Goal: Task Accomplishment & Management: Complete application form

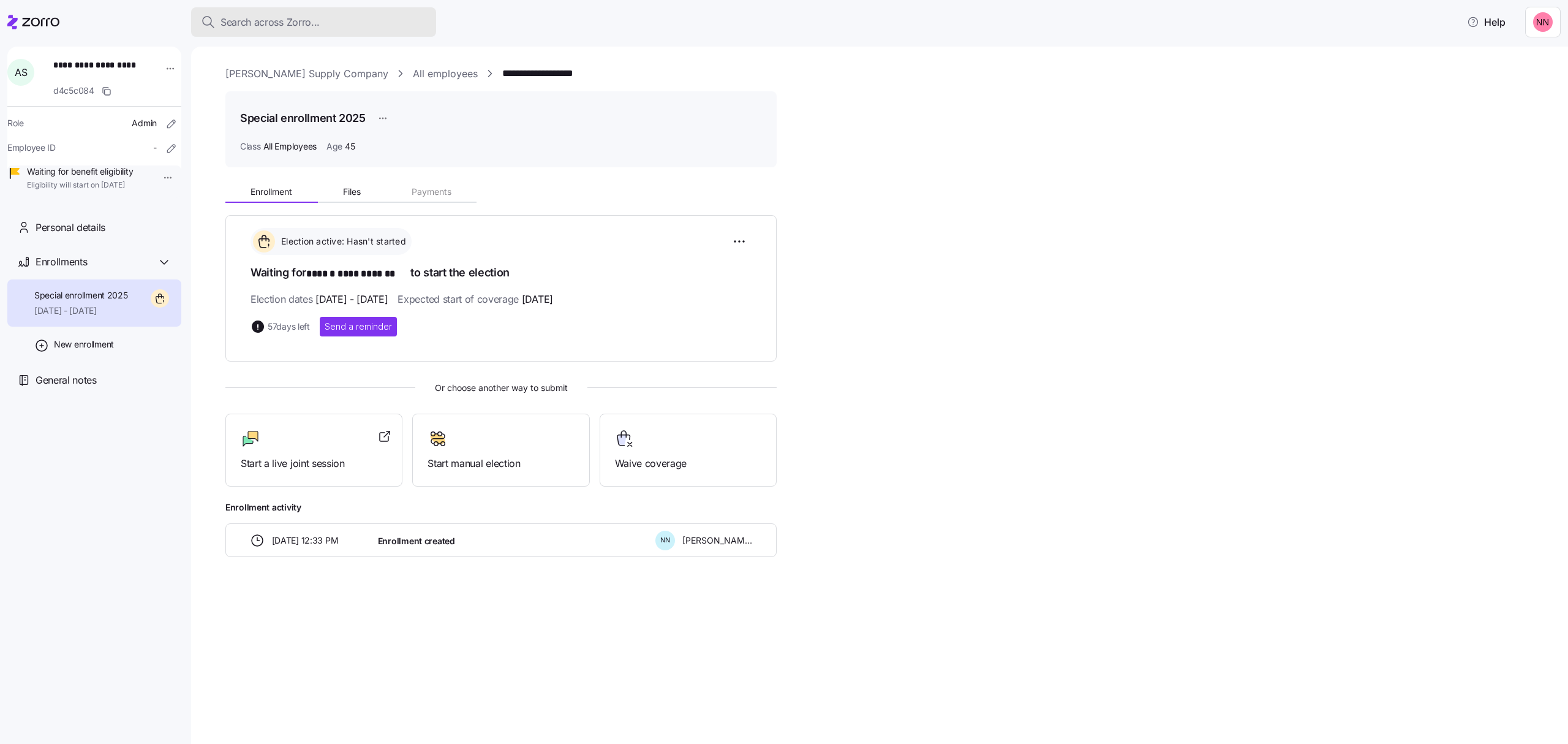
drag, startPoint x: 0, startPoint y: 0, endPoint x: 302, endPoint y: 17, distance: 302.5
click at [302, 17] on span "Search across Zorro..." at bounding box center [270, 22] width 99 height 15
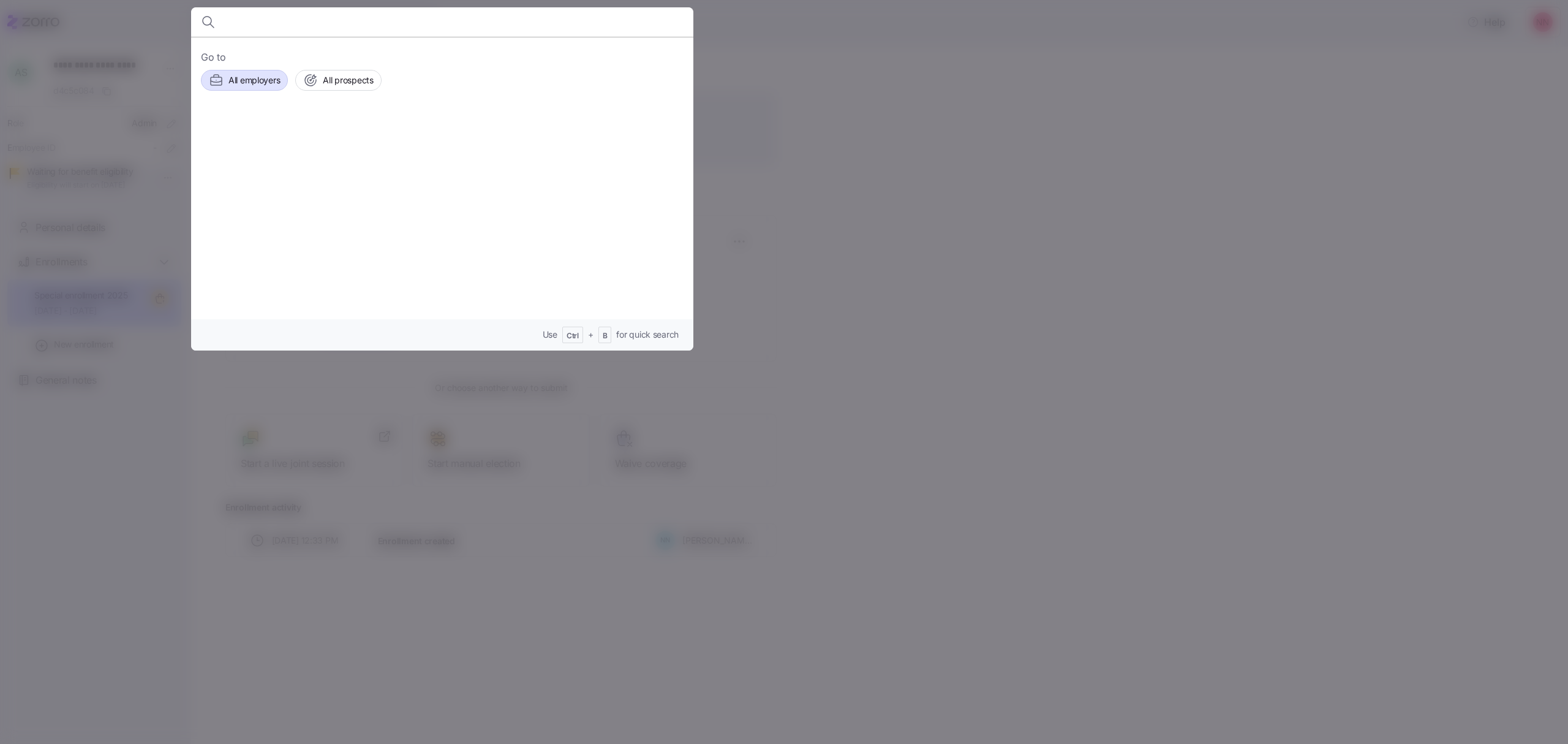
click at [245, 74] on span "All employers" at bounding box center [254, 80] width 52 height 12
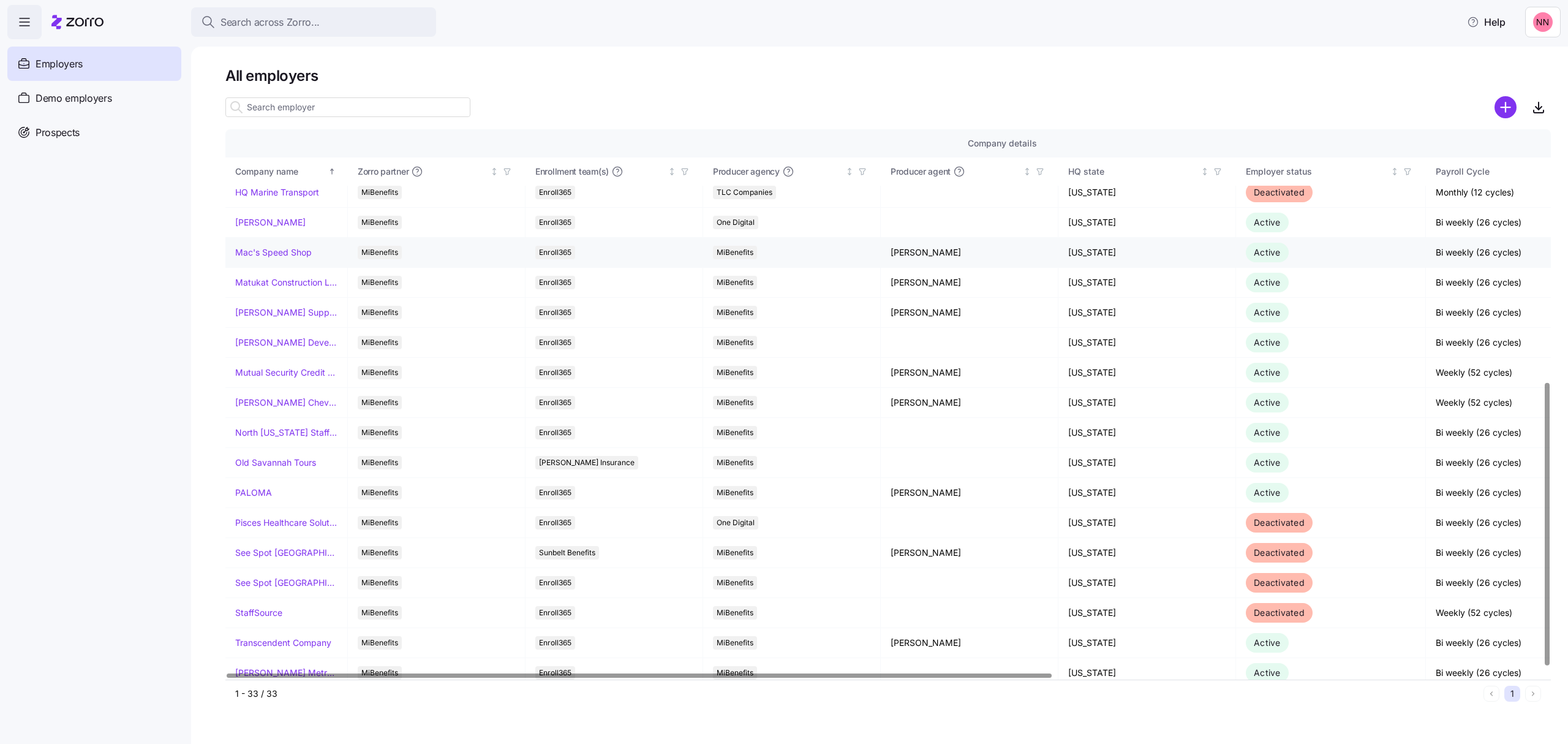
scroll to position [490, 0]
click at [285, 250] on link "Mac's Speed Shop" at bounding box center [273, 251] width 76 height 12
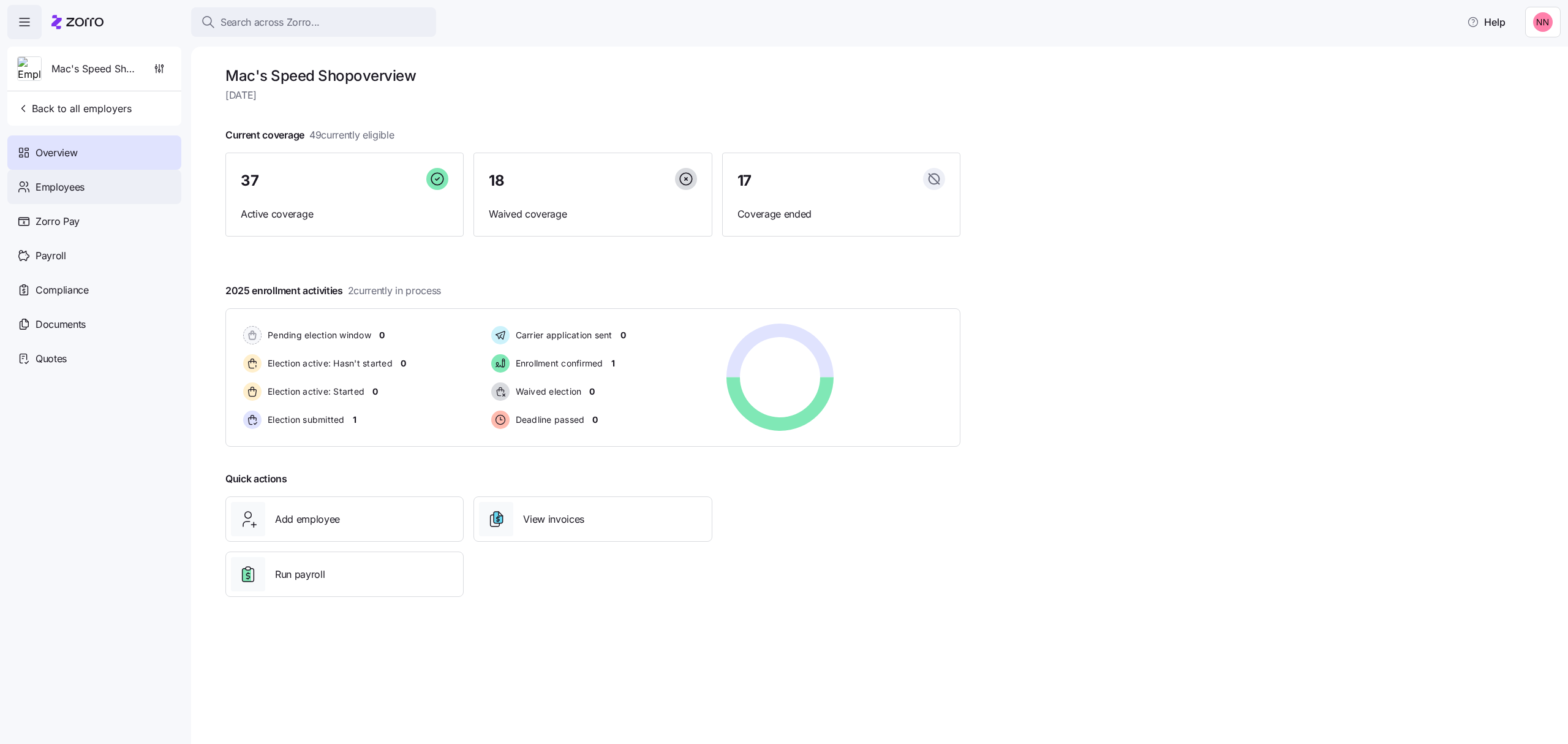
click at [75, 190] on span "Employees" at bounding box center [60, 187] width 49 height 15
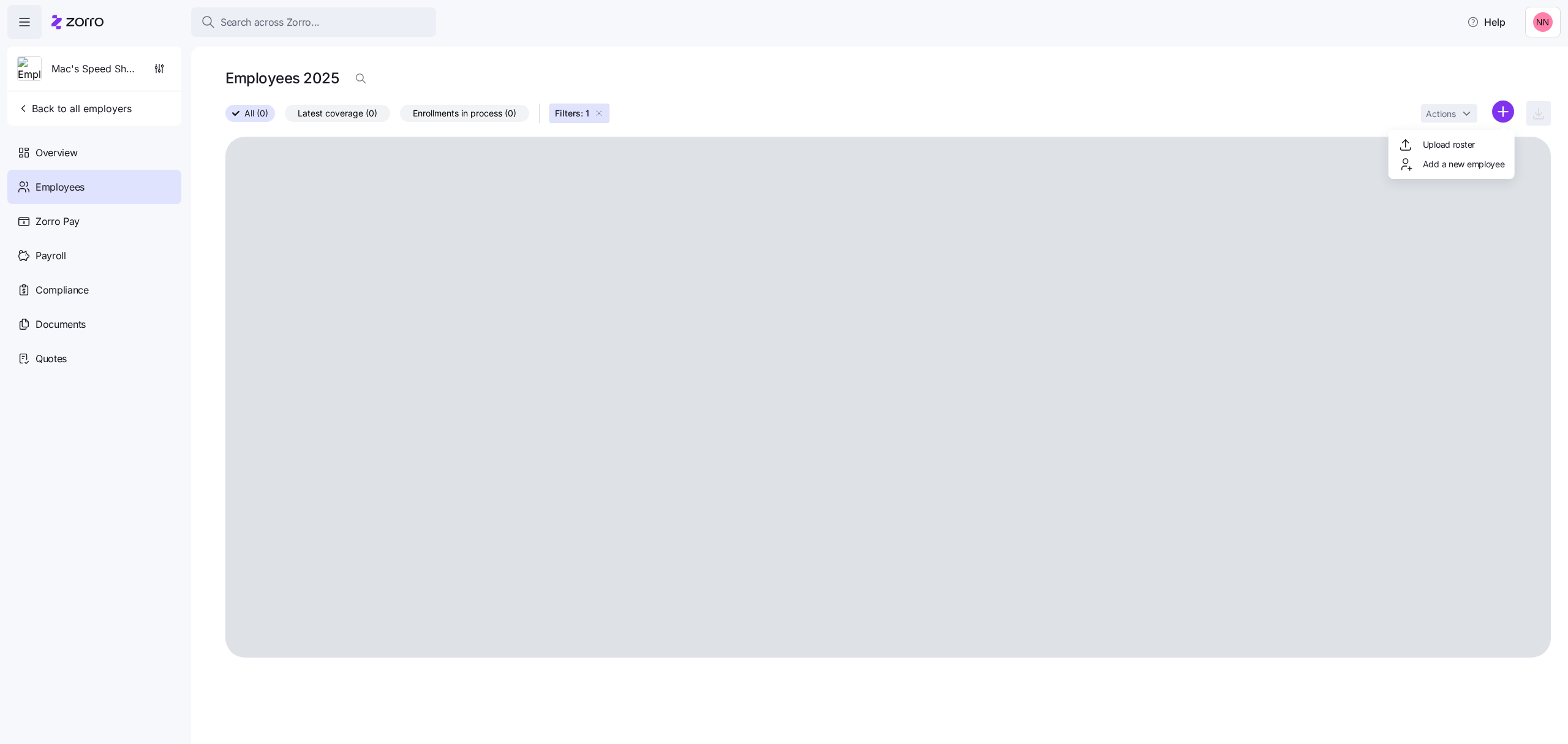
click at [1501, 111] on html "Search across Zorro... Help Mac's Speed Shop Back to all employers Overview Emp…" at bounding box center [784, 368] width 1568 height 737
click at [1449, 165] on span "Add a new employee" at bounding box center [1464, 164] width 82 height 12
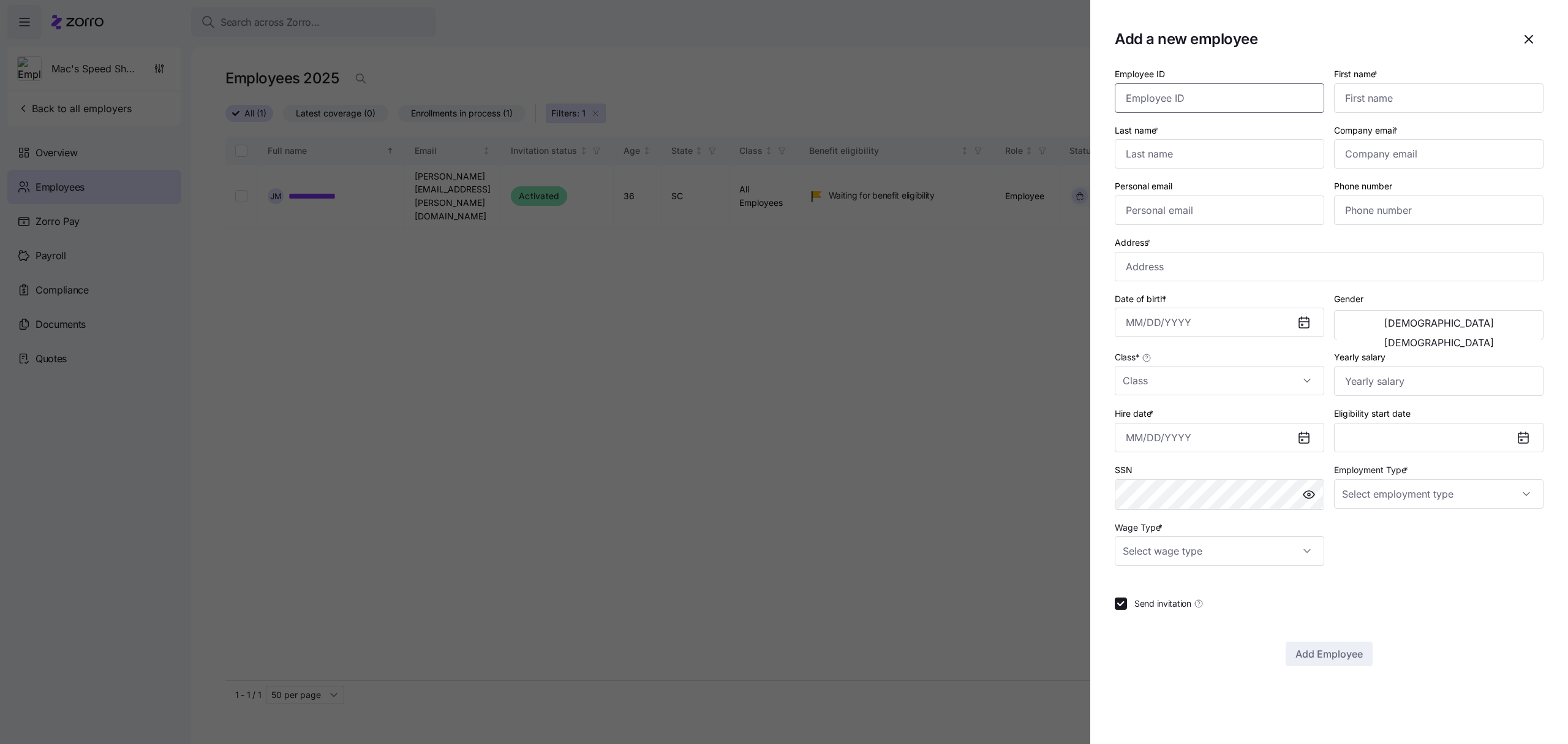
click at [1197, 95] on input "Employee ID" at bounding box center [1220, 98] width 210 height 29
paste input "150391"
type input "150391"
click at [1412, 101] on input "First name *" at bounding box center [1439, 98] width 210 height 29
type input "[PERSON_NAME]"
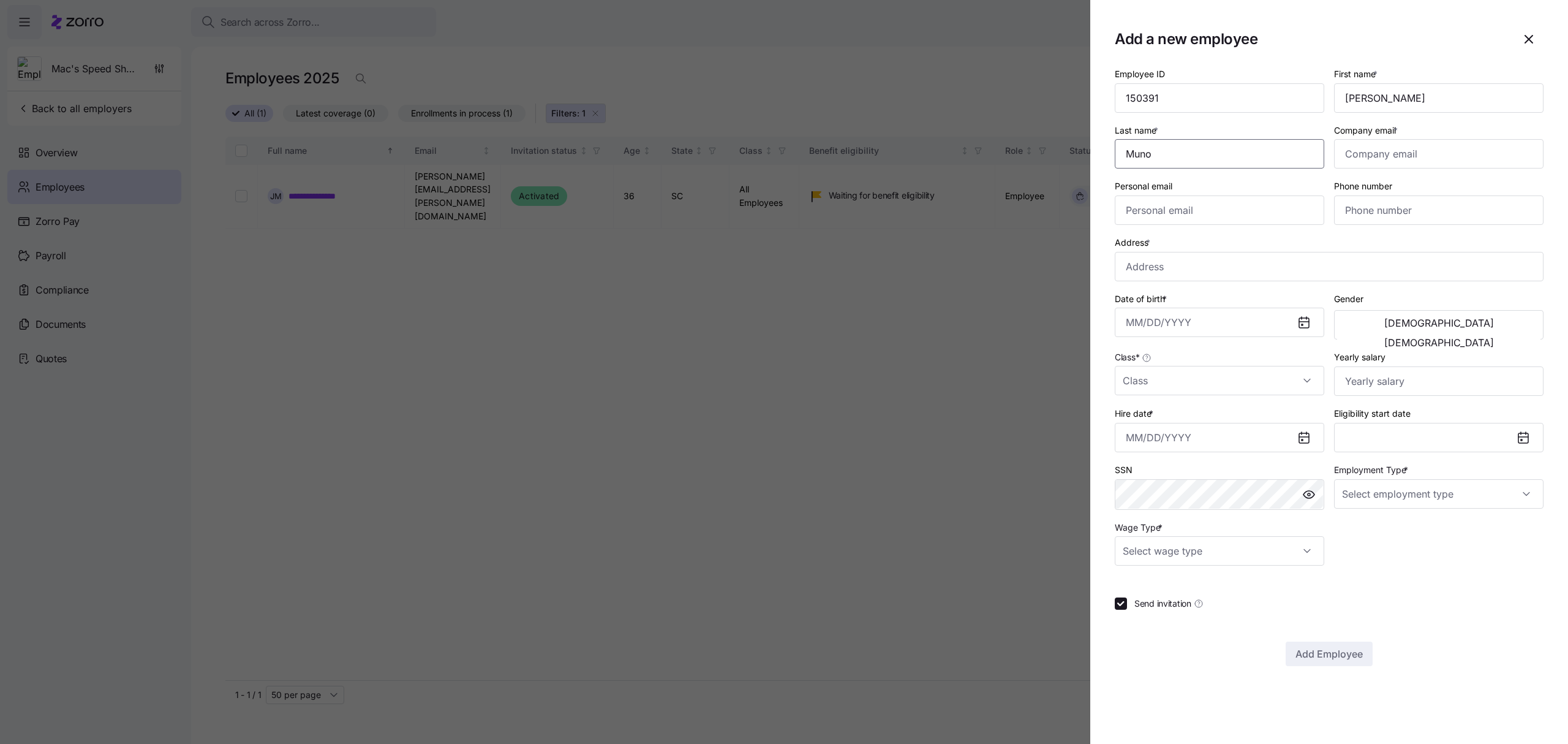
type input "Muno"
click at [1368, 160] on input "Company email *" at bounding box center [1439, 154] width 210 height 29
paste input "[EMAIL_ADDRESS][DOMAIN_NAME]"
type input "[EMAIL_ADDRESS][DOMAIN_NAME]"
click at [1177, 207] on input "Personal email" at bounding box center [1220, 210] width 210 height 29
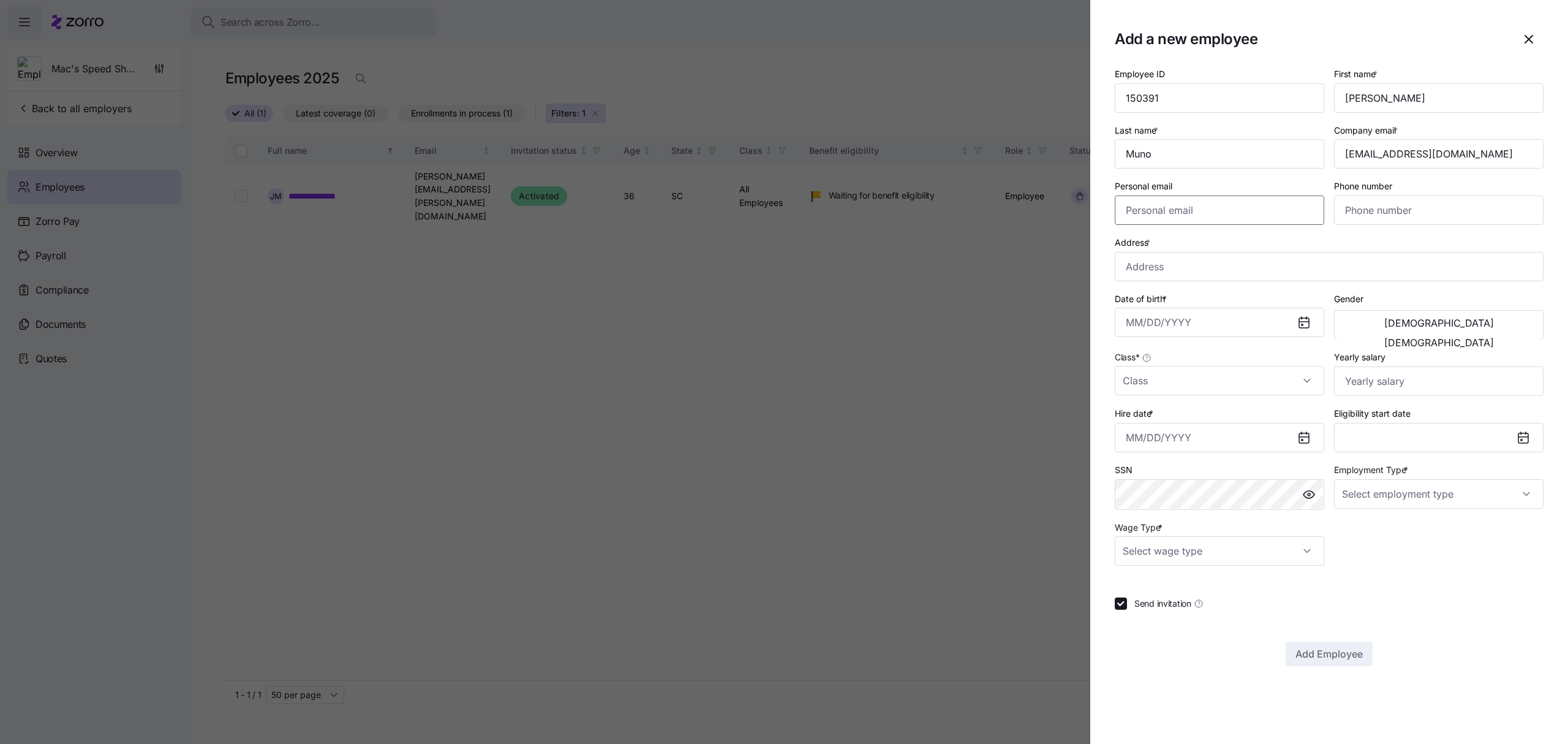
paste input "[EMAIL_ADDRESS][DOMAIN_NAME]"
type input "[EMAIL_ADDRESS][DOMAIN_NAME]"
click at [1387, 205] on input "Phone number" at bounding box center [1439, 210] width 210 height 29
paste input "[PHONE_NUMBER]"
type input "[PHONE_NUMBER]"
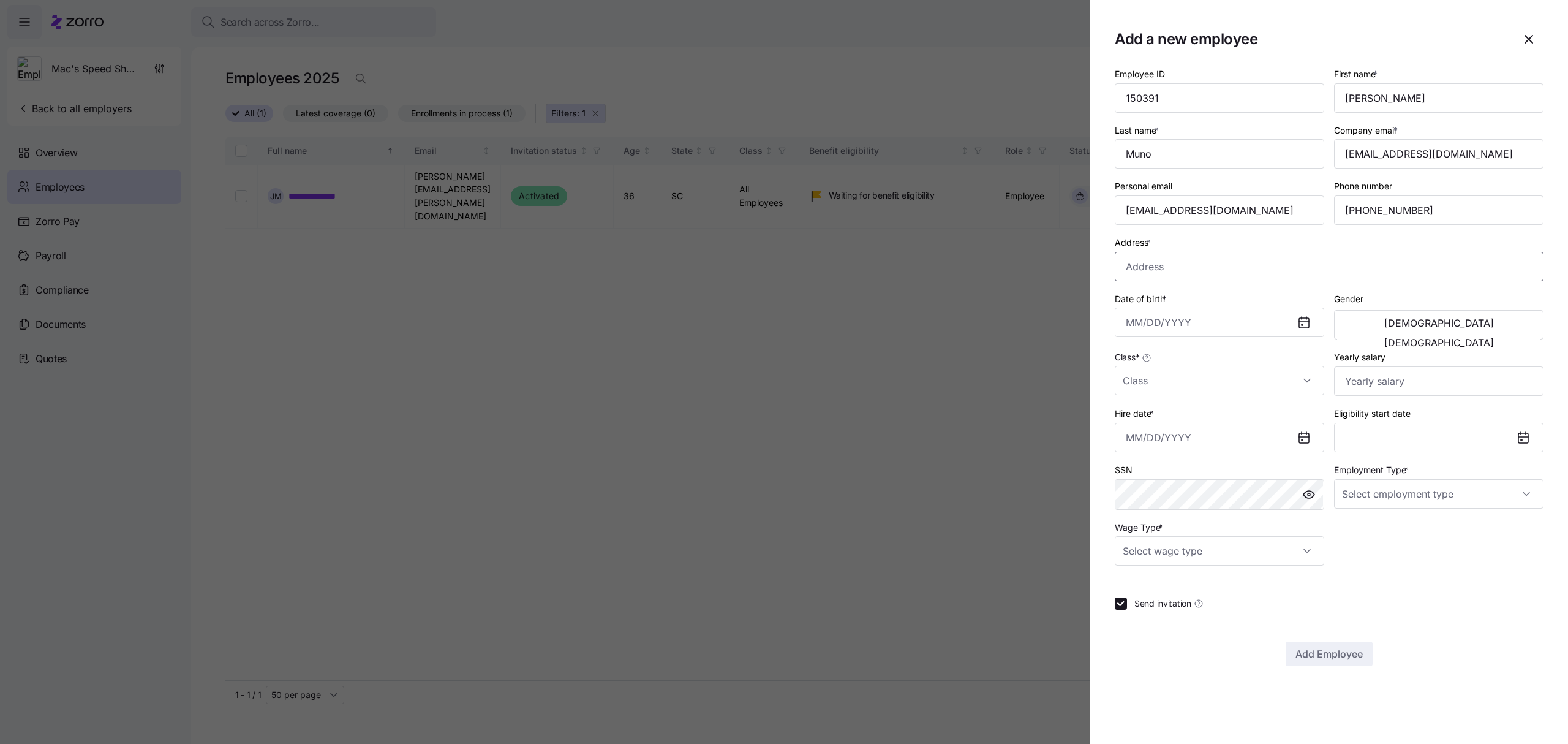
click at [1140, 266] on input "Address *" at bounding box center [1329, 267] width 429 height 29
paste input "[STREET_ADDRESS]"
type input "[STREET_ADDRESS]"
click at [1201, 327] on input "Date of birth *" at bounding box center [1220, 322] width 210 height 29
paste input "[DATE]"
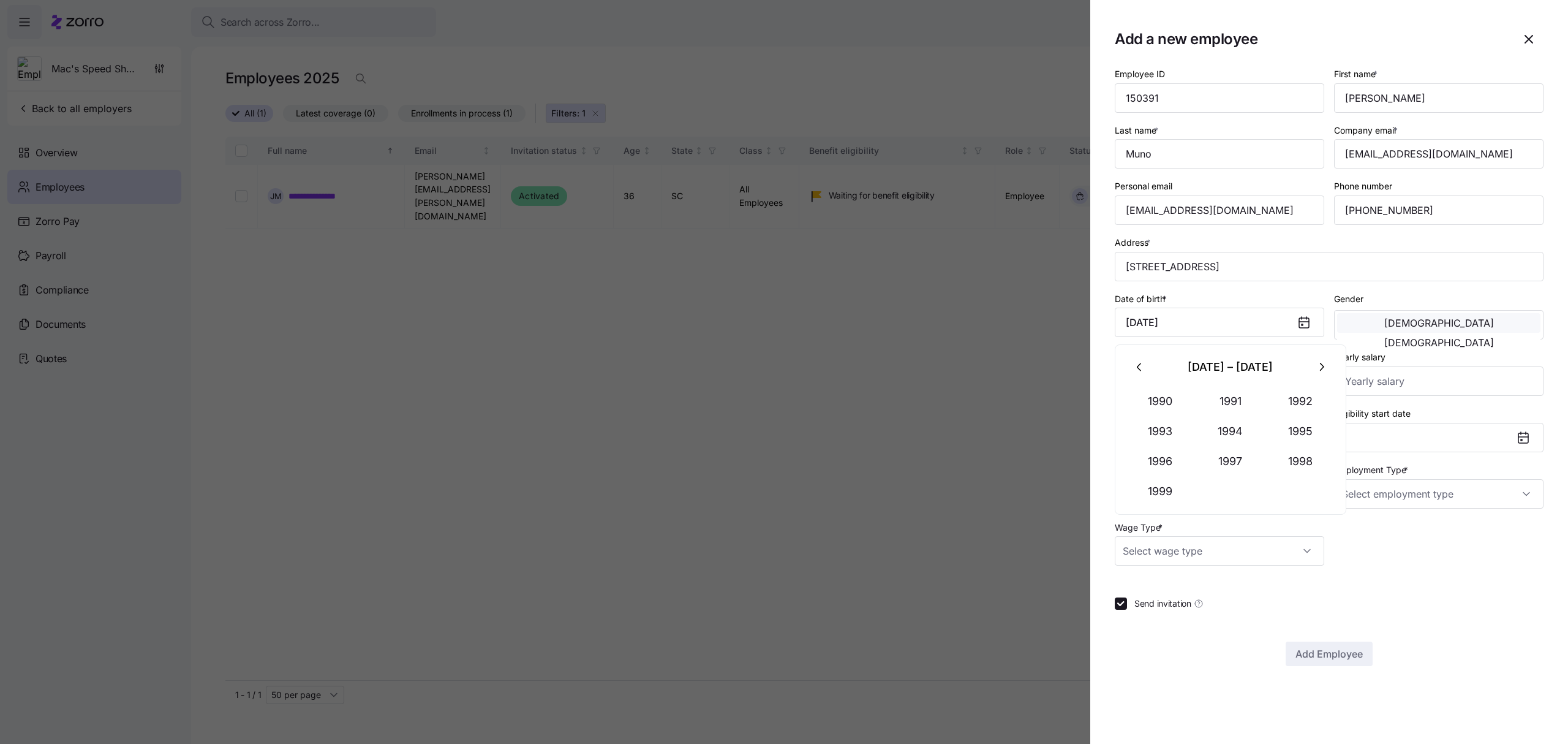
type input "[DATE]"
click at [1403, 324] on button "[DEMOGRAPHIC_DATA]" at bounding box center [1438, 323] width 203 height 20
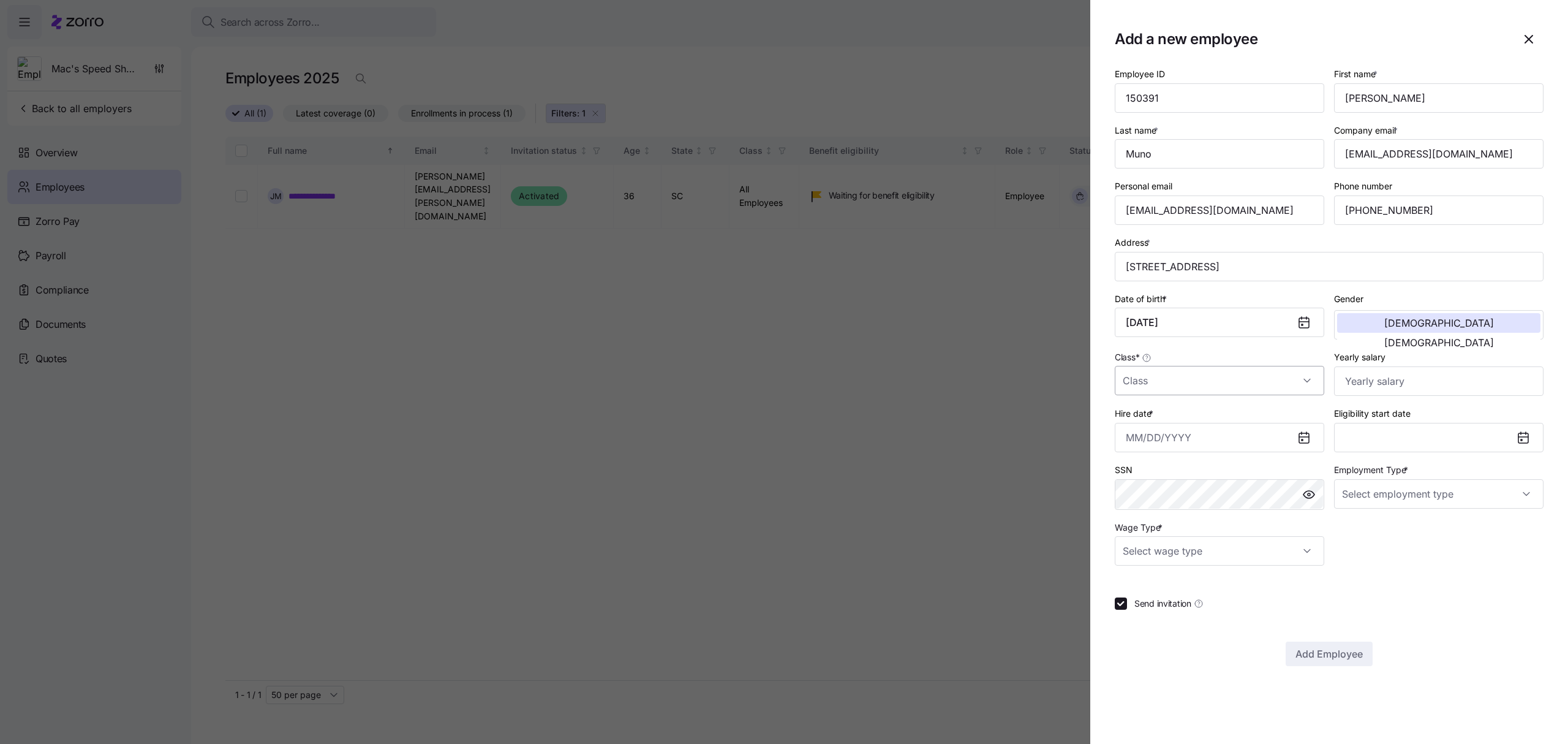
click at [1176, 384] on input "Class *" at bounding box center [1220, 380] width 210 height 29
click at [1173, 429] on div "All Employees" at bounding box center [1220, 420] width 200 height 26
type input "All Employees"
click at [1406, 371] on input "Yearly salary" at bounding box center [1439, 381] width 210 height 29
type input "$65,000"
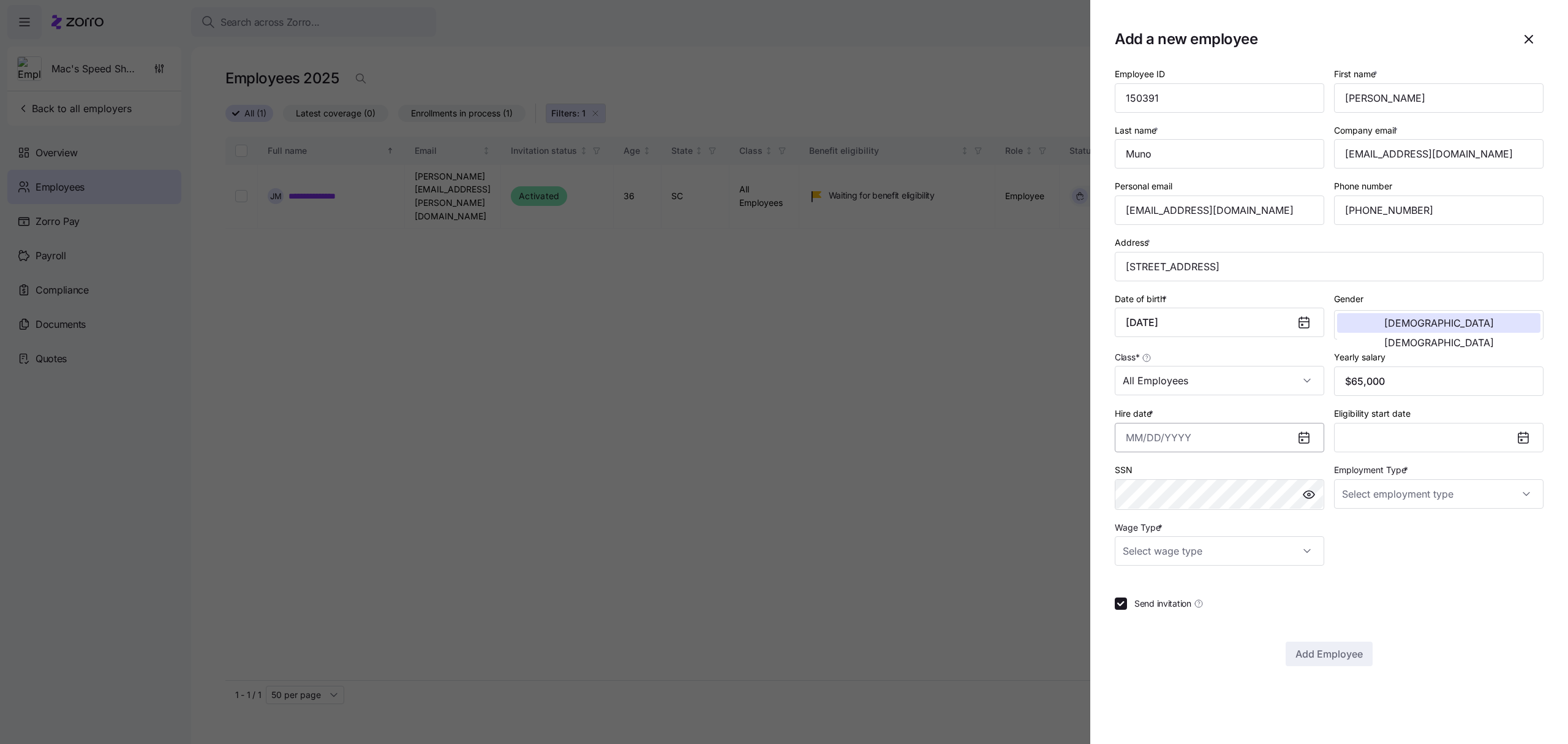
click at [1143, 442] on input "Hire date *" at bounding box center [1220, 437] width 210 height 29
paste input "[DATE]"
type input "[DATE]"
click at [1415, 566] on div "Employee ID 150391 First name * [PERSON_NAME] Last name * [PERSON_NAME] Company…" at bounding box center [1329, 316] width 438 height 509
click at [1375, 484] on input "Employment Type *" at bounding box center [1439, 494] width 210 height 29
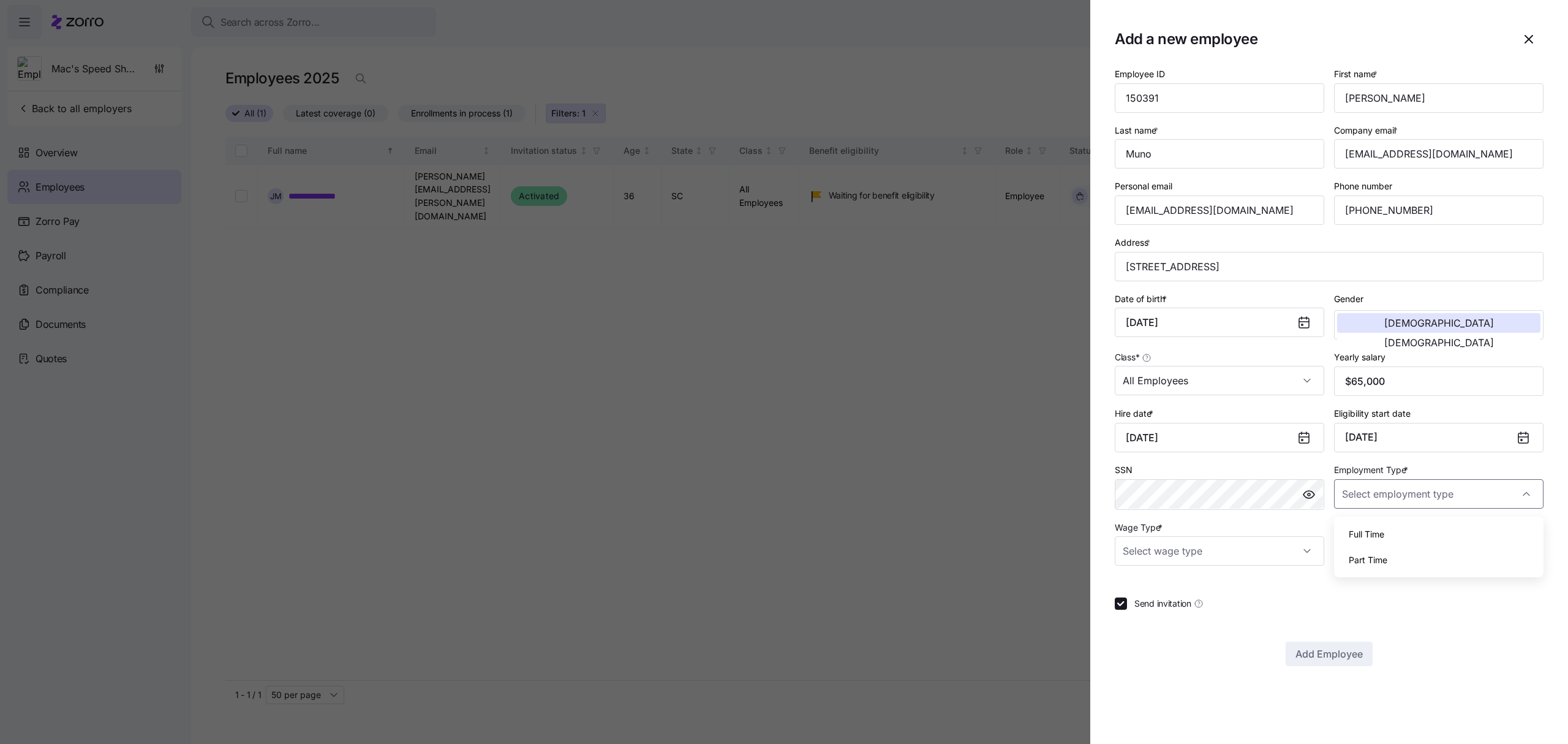
click at [1375, 530] on span "Full Time" at bounding box center [1366, 534] width 36 height 14
type input "Full Time"
click at [1316, 554] on input "Wage Type *" at bounding box center [1220, 551] width 210 height 29
click at [1170, 591] on div "Salary" at bounding box center [1220, 592] width 200 height 26
type input "Salary"
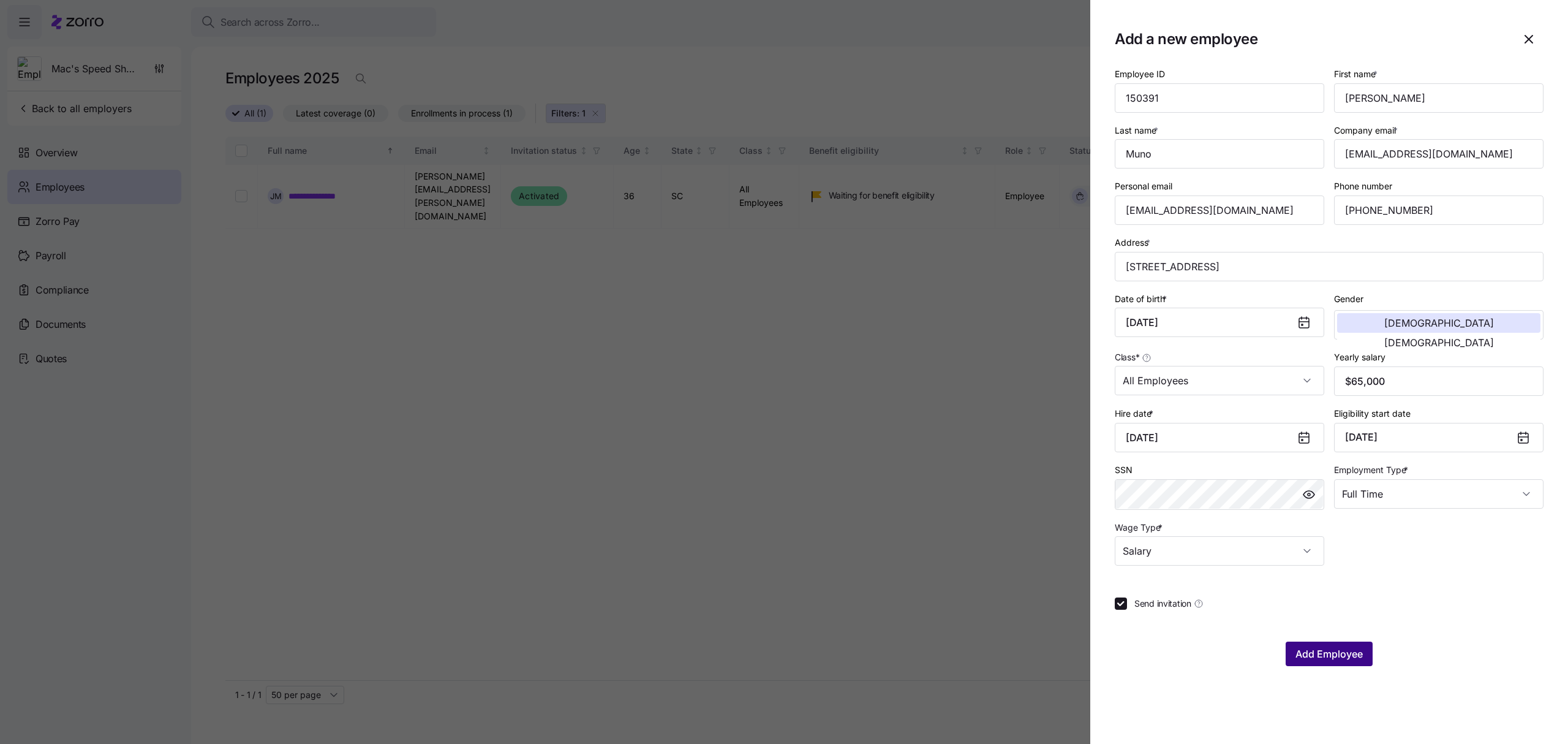
click at [1333, 652] on span "Add Employee" at bounding box center [1329, 654] width 68 height 15
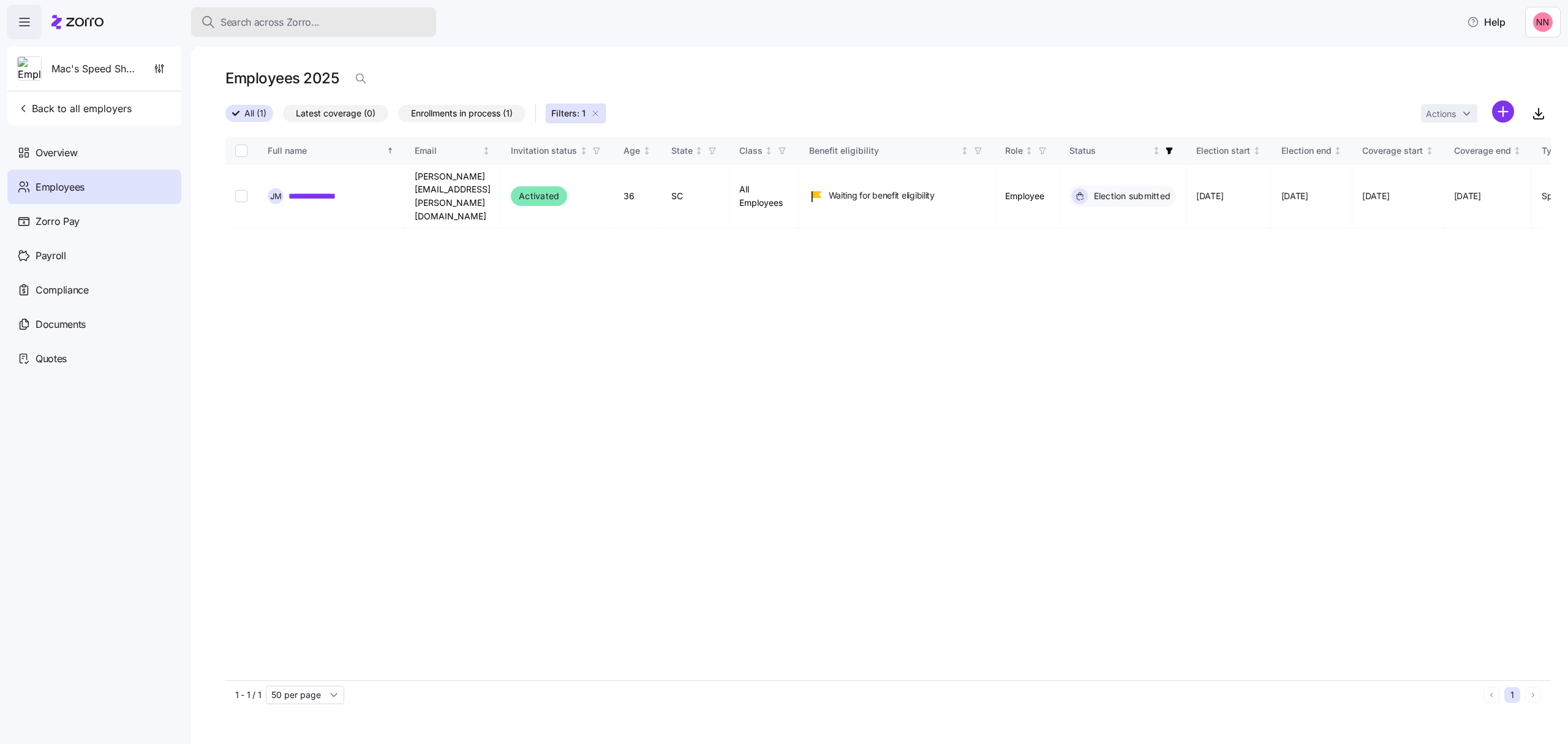
click at [304, 17] on span "Search across Zorro..." at bounding box center [270, 22] width 99 height 15
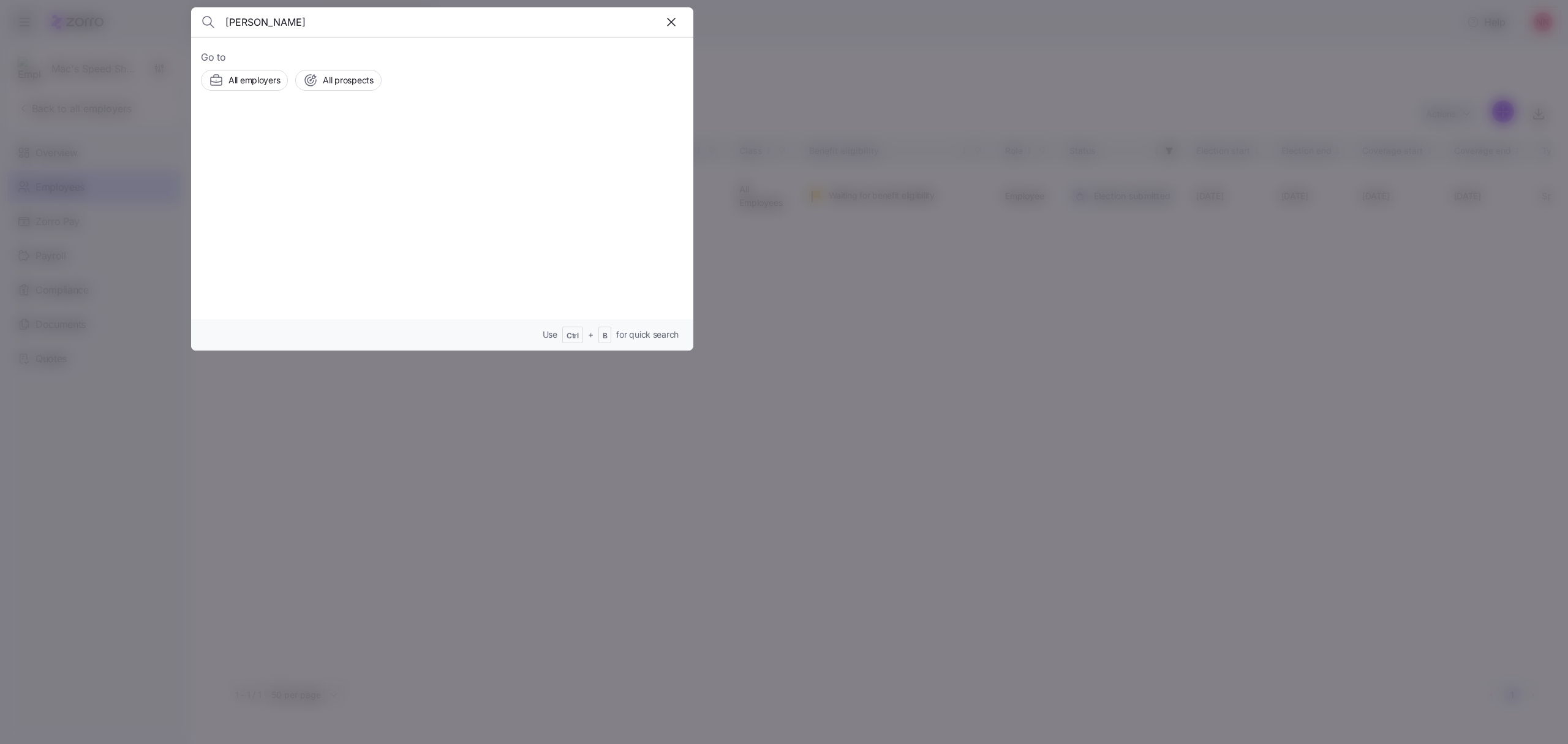
type input "[PERSON_NAME]"
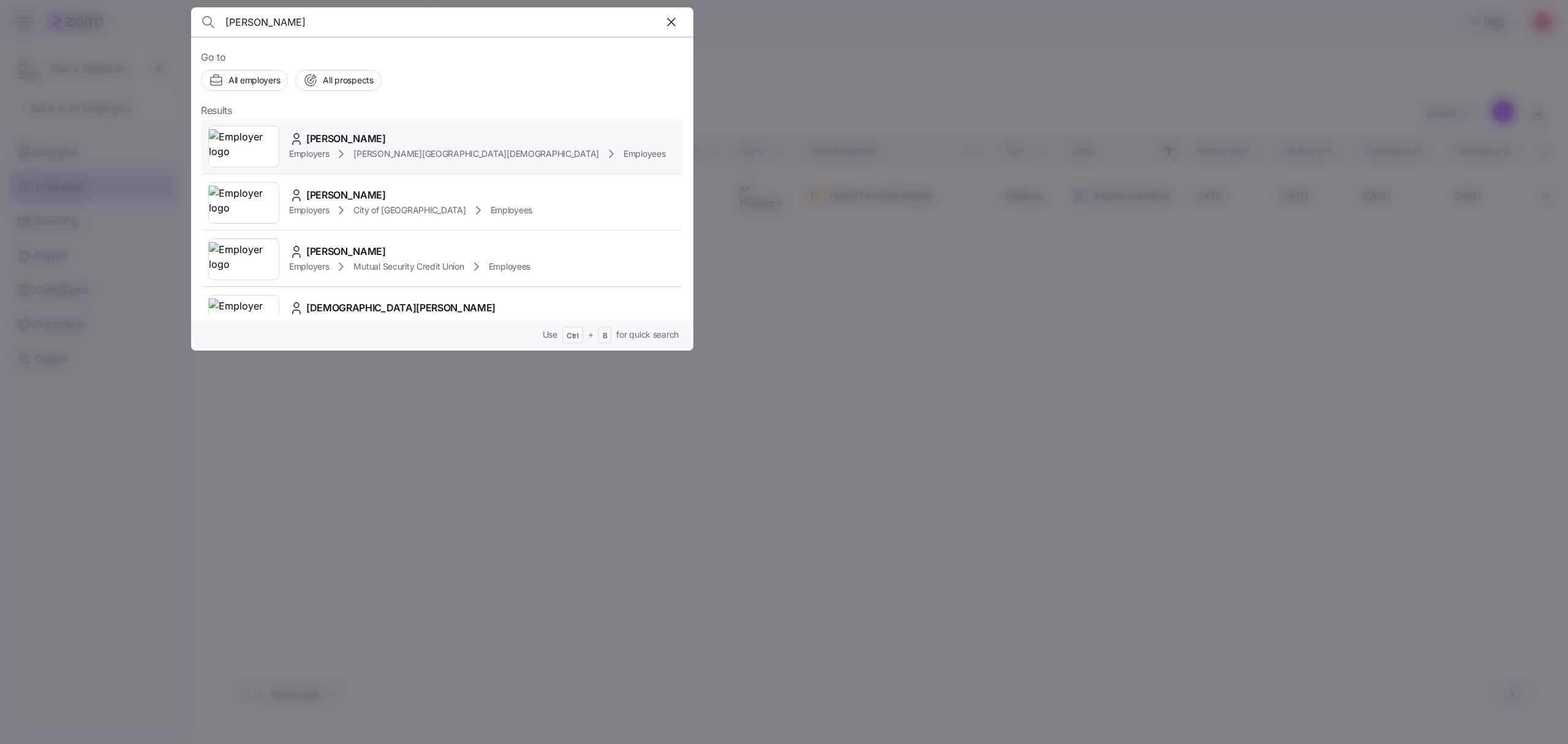
click at [368, 137] on span "[PERSON_NAME]" at bounding box center [346, 138] width 79 height 15
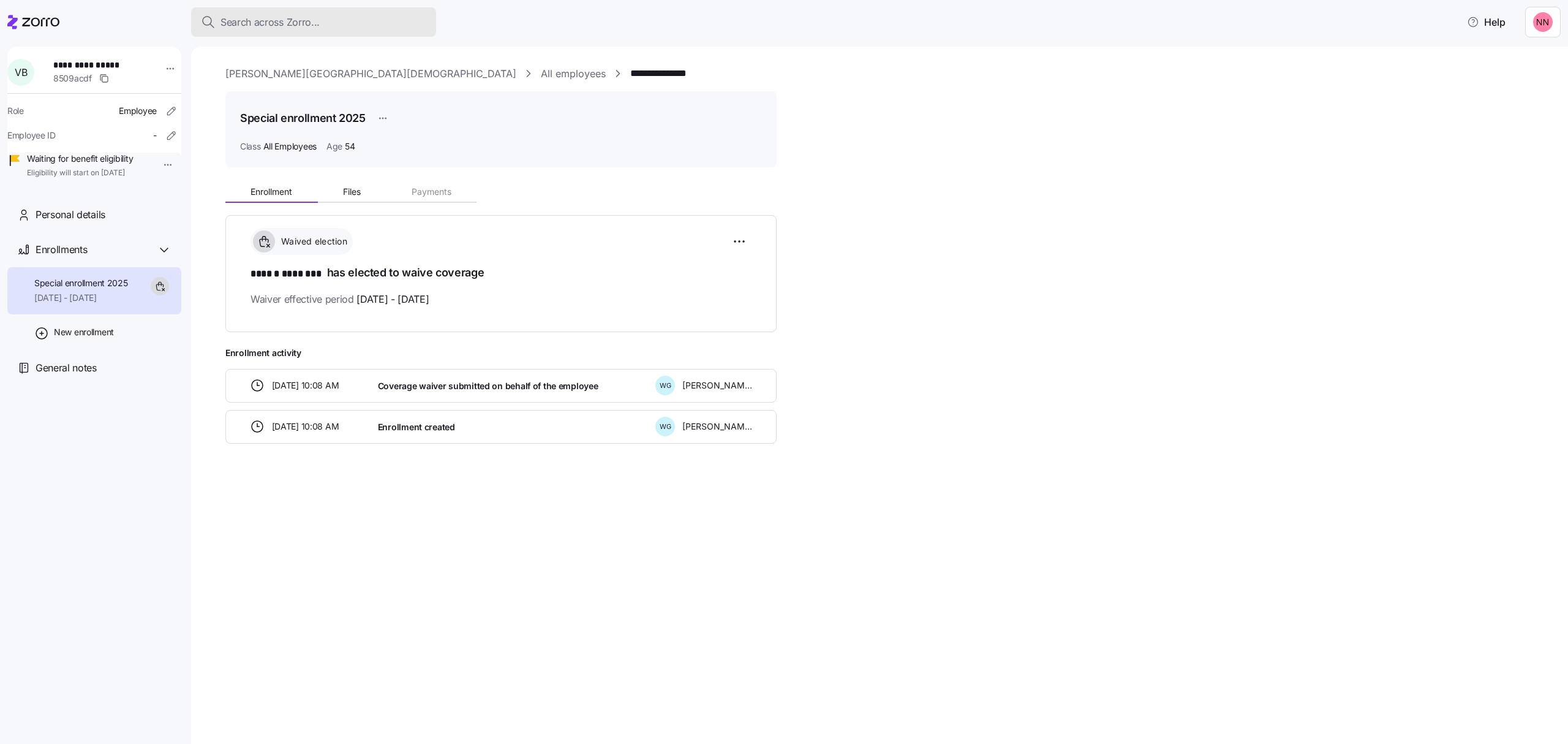
click at [322, 17] on div "Search across Zorro..." at bounding box center [314, 22] width 226 height 15
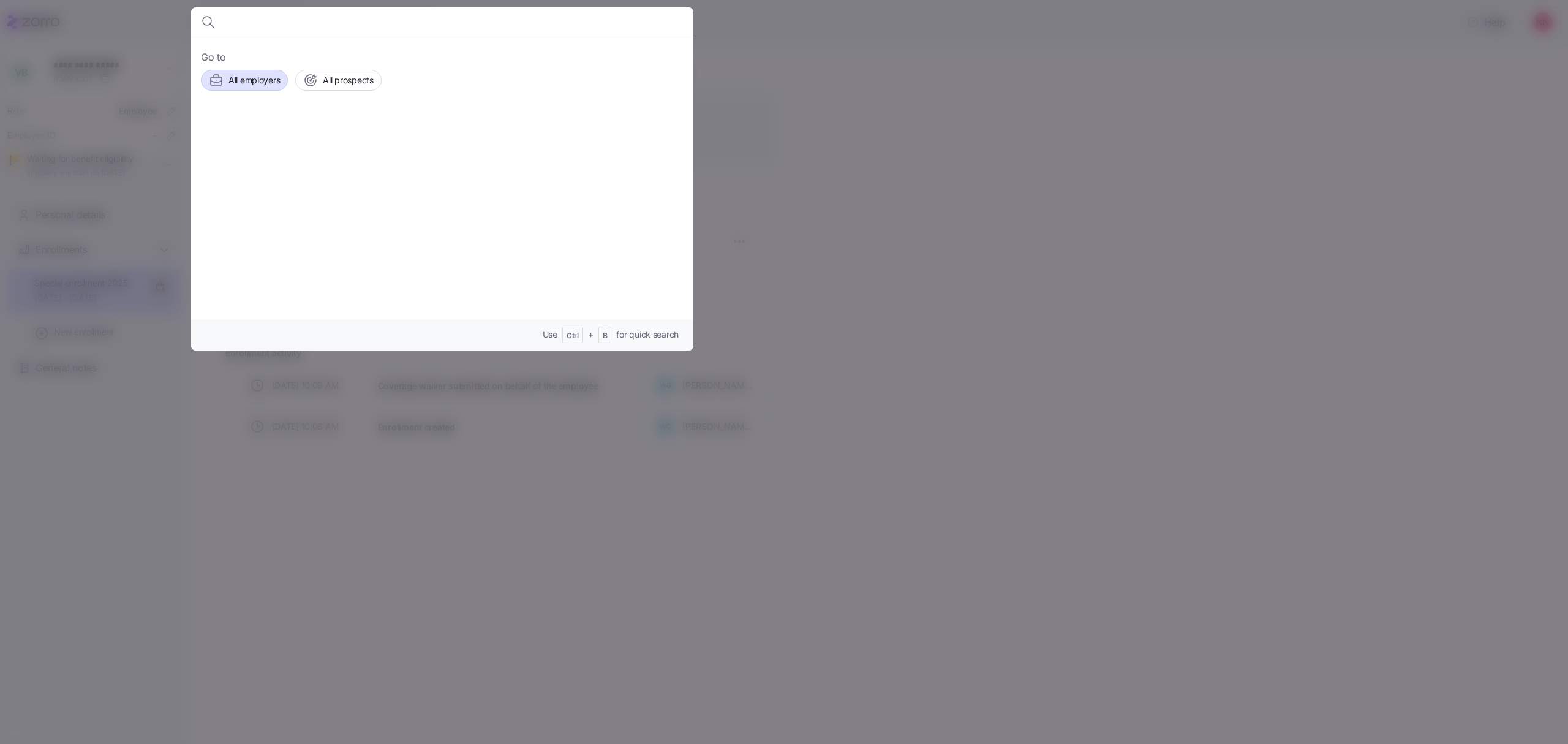
click at [267, 74] on span "All employers" at bounding box center [254, 80] width 52 height 12
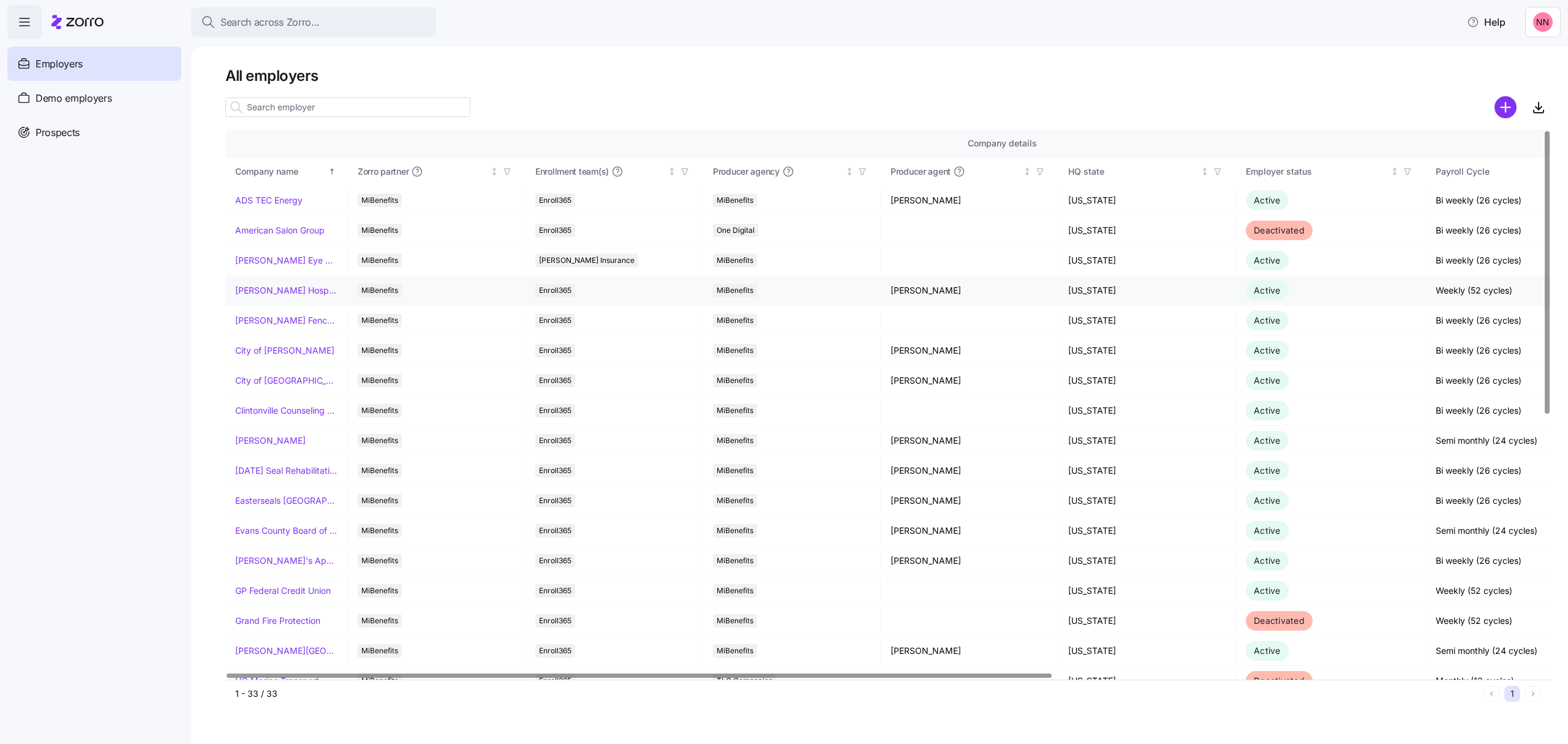
click at [280, 293] on link "[PERSON_NAME] Hospitality" at bounding box center [286, 290] width 102 height 12
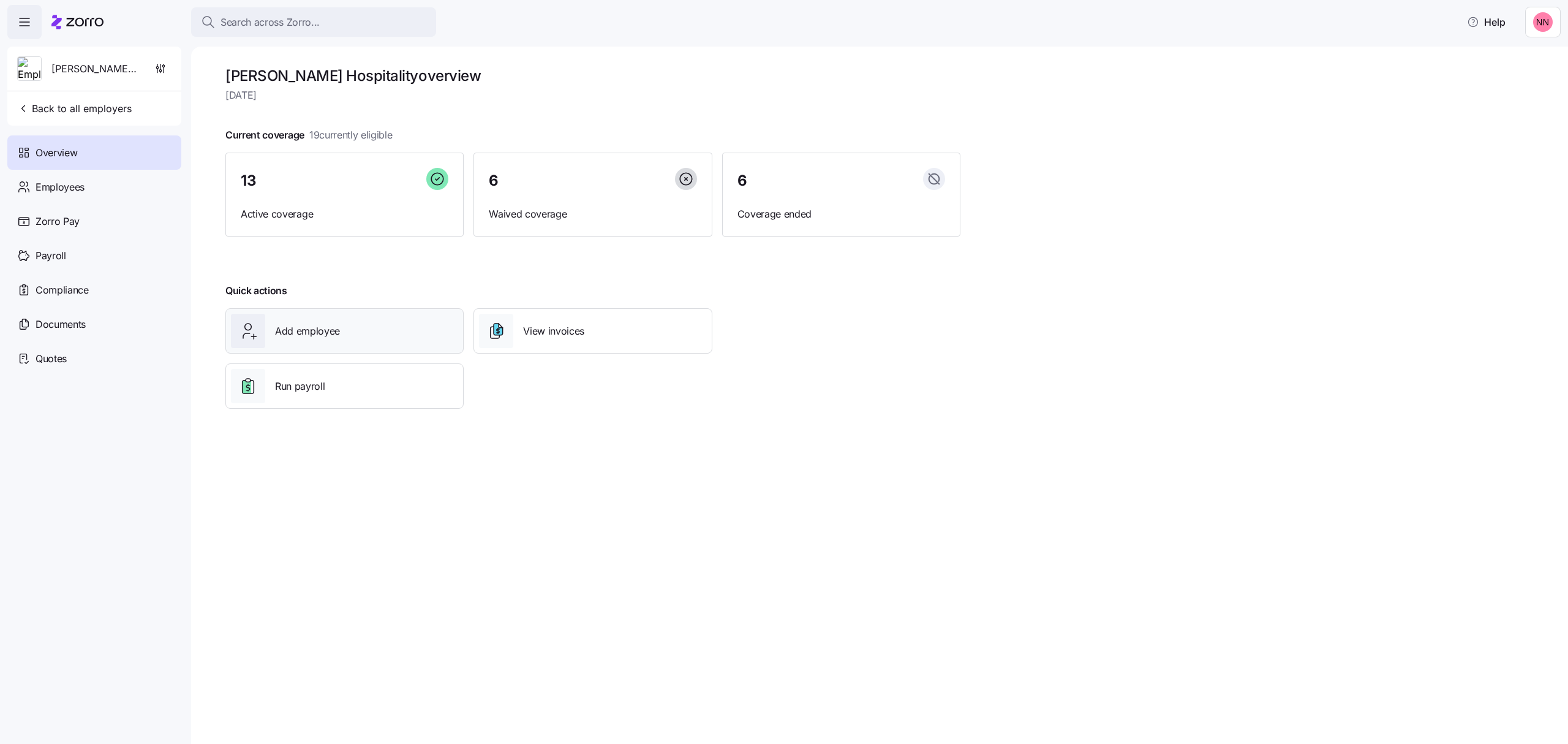
click at [337, 327] on span "Add employee" at bounding box center [307, 331] width 65 height 15
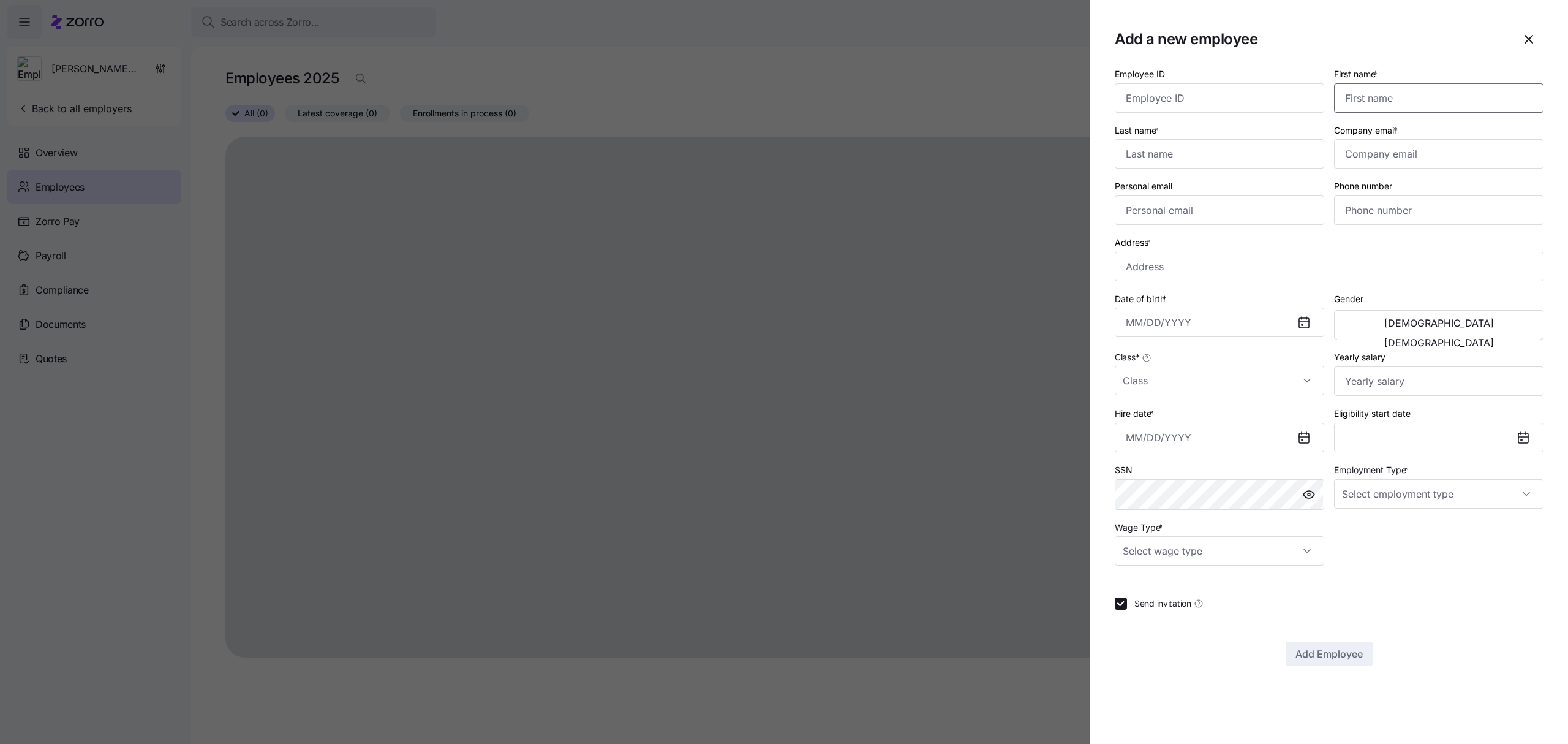
click at [1368, 98] on input "First name *" at bounding box center [1439, 98] width 210 height 29
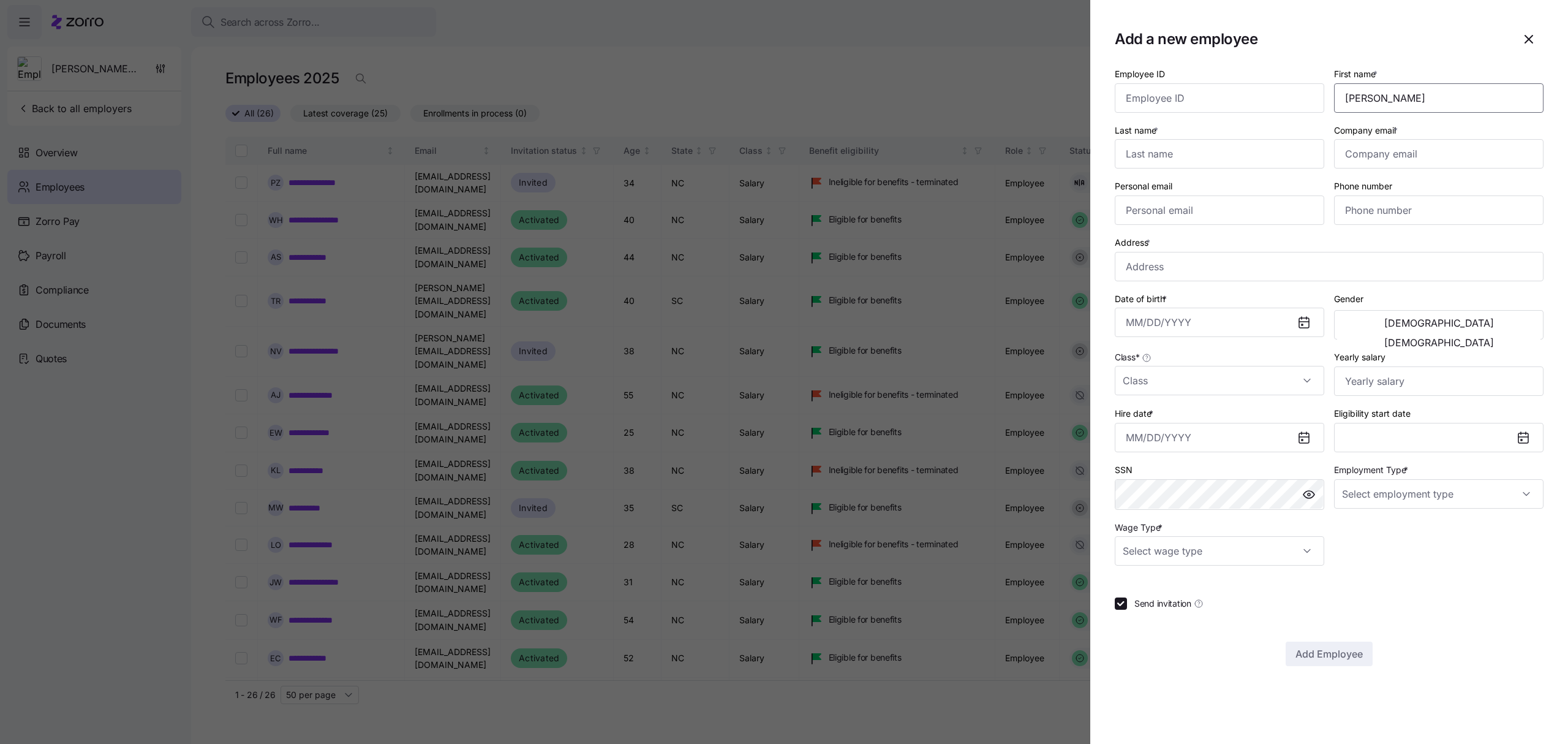
type input "[PERSON_NAME]"
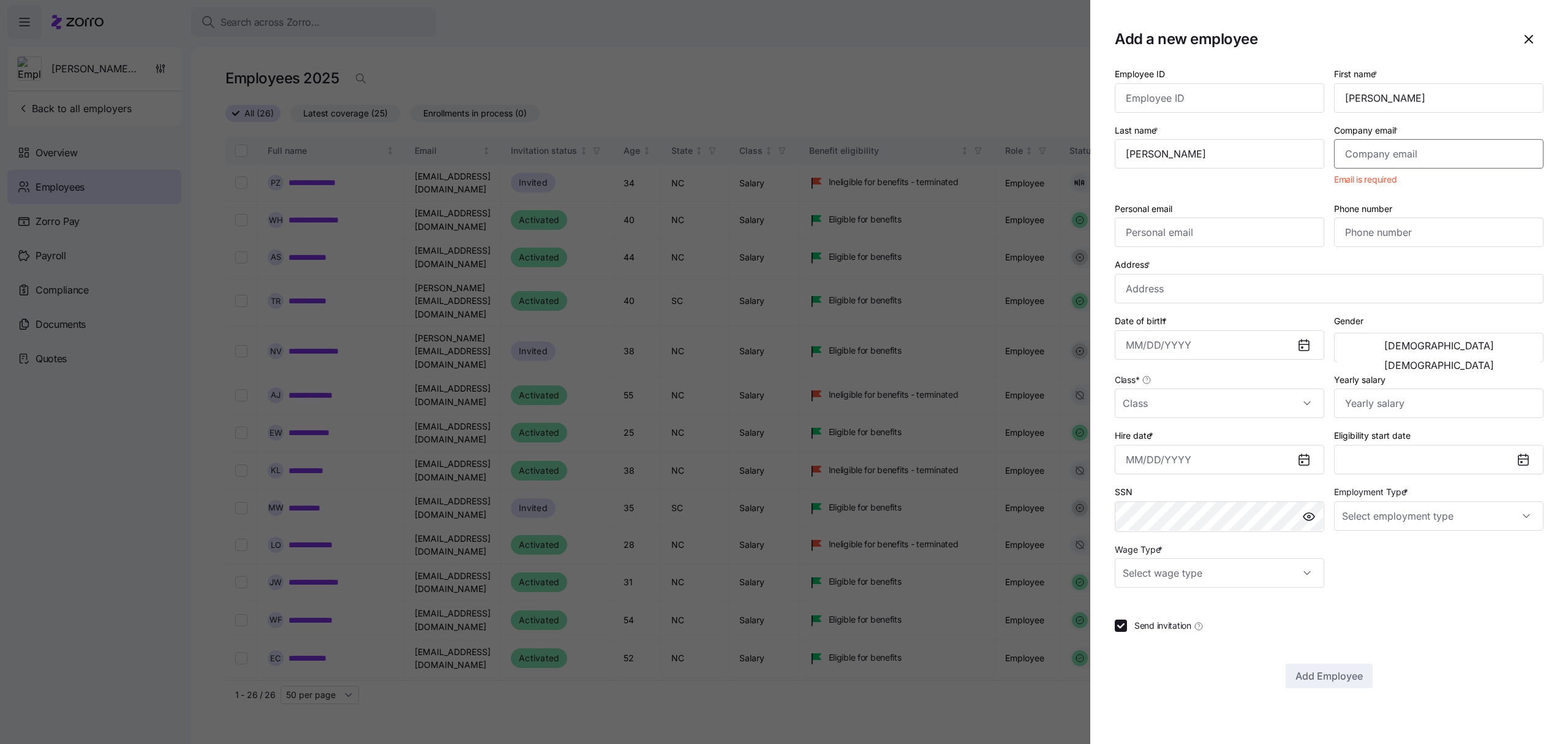
click at [1363, 153] on input "Company email *" at bounding box center [1439, 154] width 210 height 29
paste input "[PERSON_NAME][EMAIL_ADDRESS][DOMAIN_NAME]"
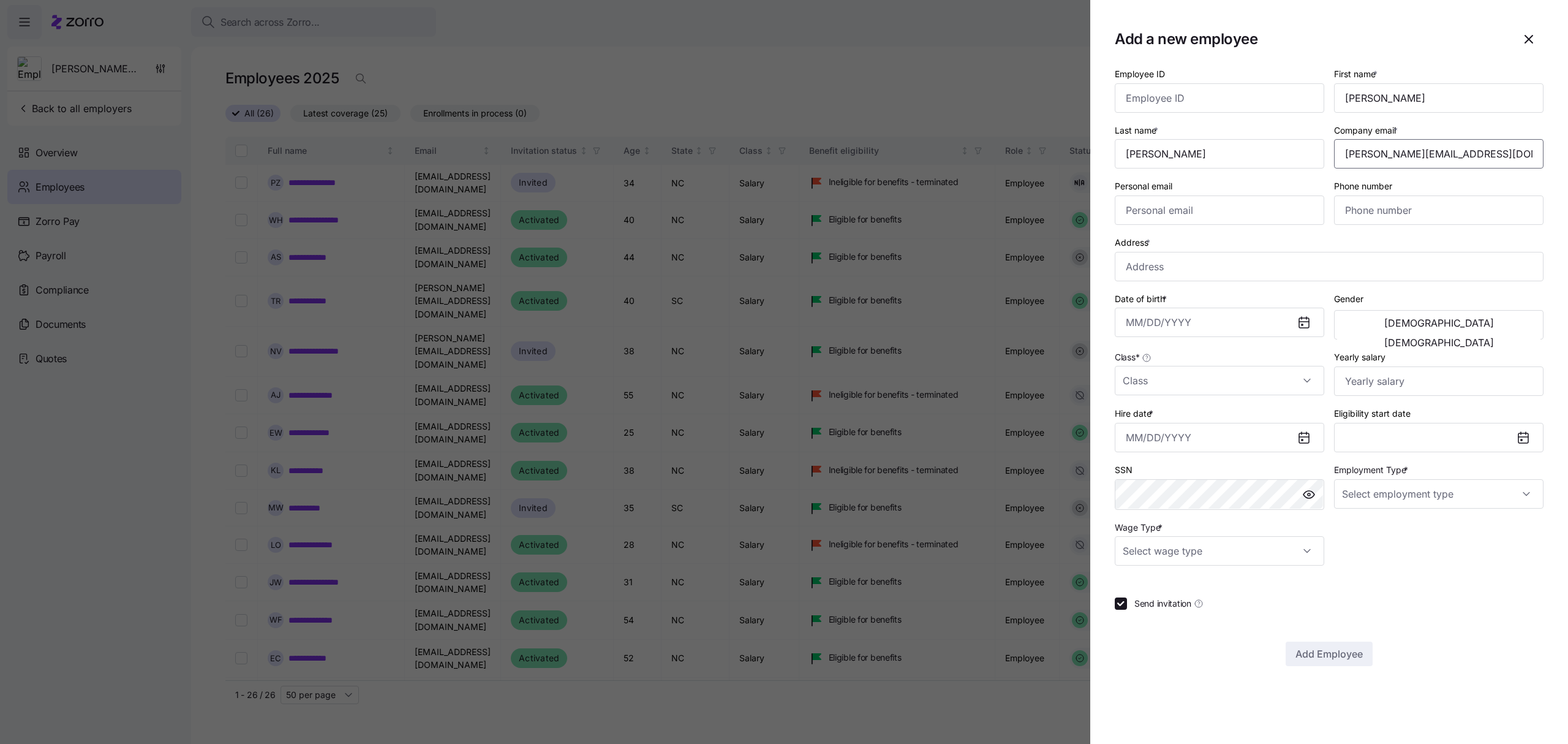
type input "[PERSON_NAME][EMAIL_ADDRESS][DOMAIN_NAME]"
click at [1175, 212] on input "Personal email" at bounding box center [1220, 210] width 210 height 29
paste input "[EMAIL_ADDRESS][DOMAIN_NAME]"
type input "[EMAIL_ADDRESS][DOMAIN_NAME]"
click at [1365, 218] on input "Phone number" at bounding box center [1439, 210] width 210 height 29
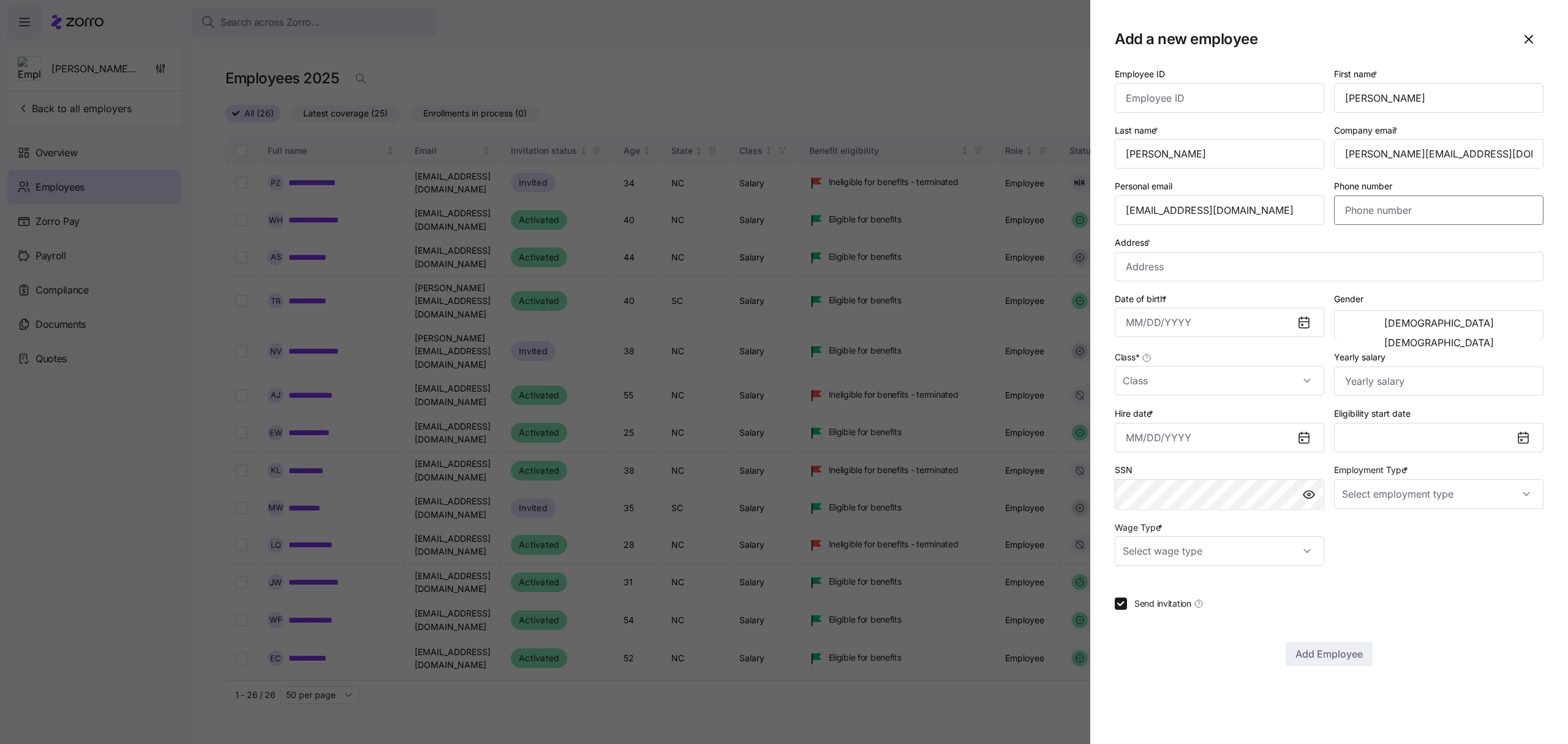
paste input "[PHONE_NUMBER]"
type input "[PHONE_NUMBER]"
click at [1160, 265] on input "Address *" at bounding box center [1329, 267] width 429 height 29
paste input "[STREET_ADDRESS][PERSON_NAME]"
type input "[STREET_ADDRESS][PERSON_NAME]"
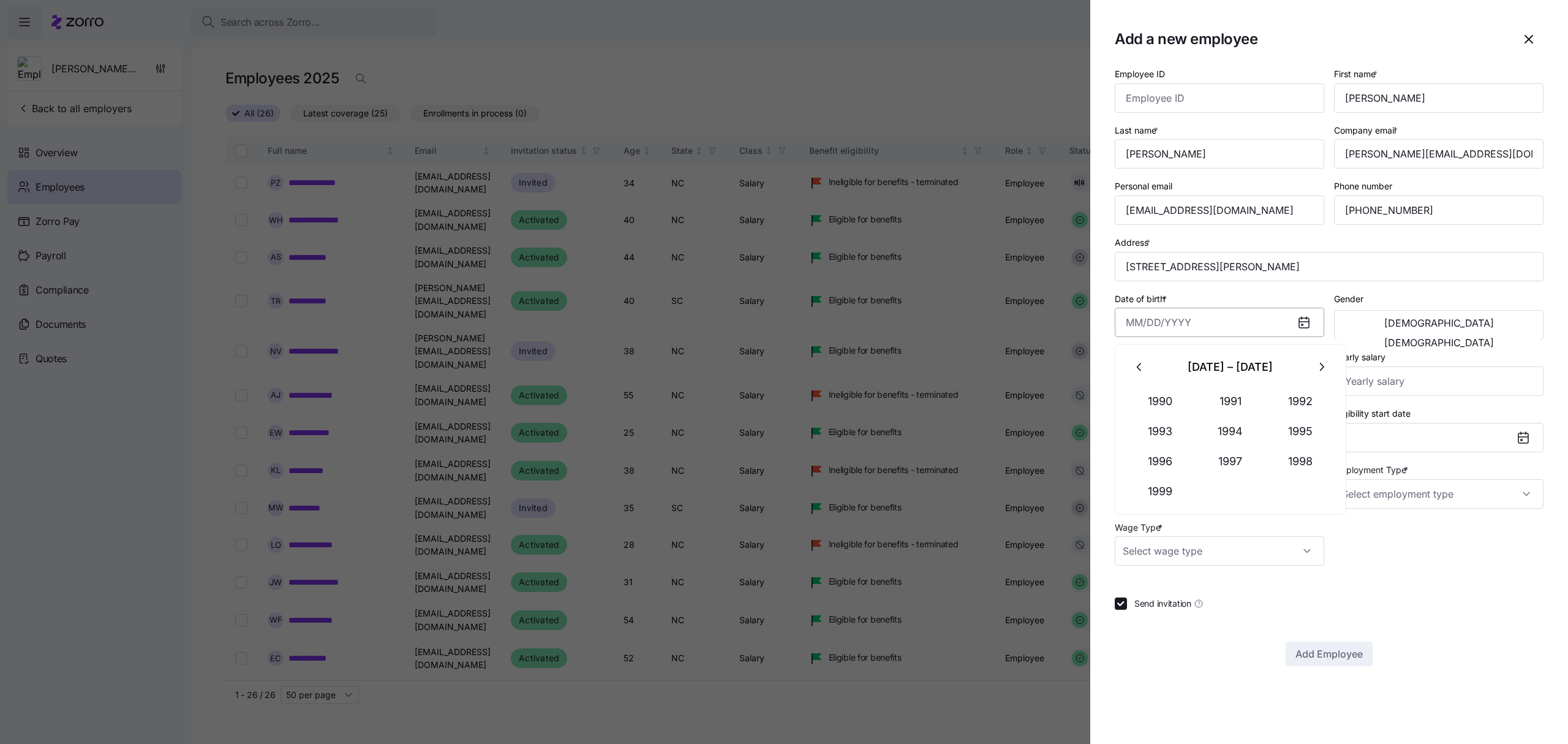
click at [1186, 325] on input "Date of birth *" at bounding box center [1220, 322] width 210 height 29
paste input "[DATE]"
type input "[DATE]"
click at [1494, 337] on span "[DEMOGRAPHIC_DATA]" at bounding box center [1439, 342] width 110 height 9
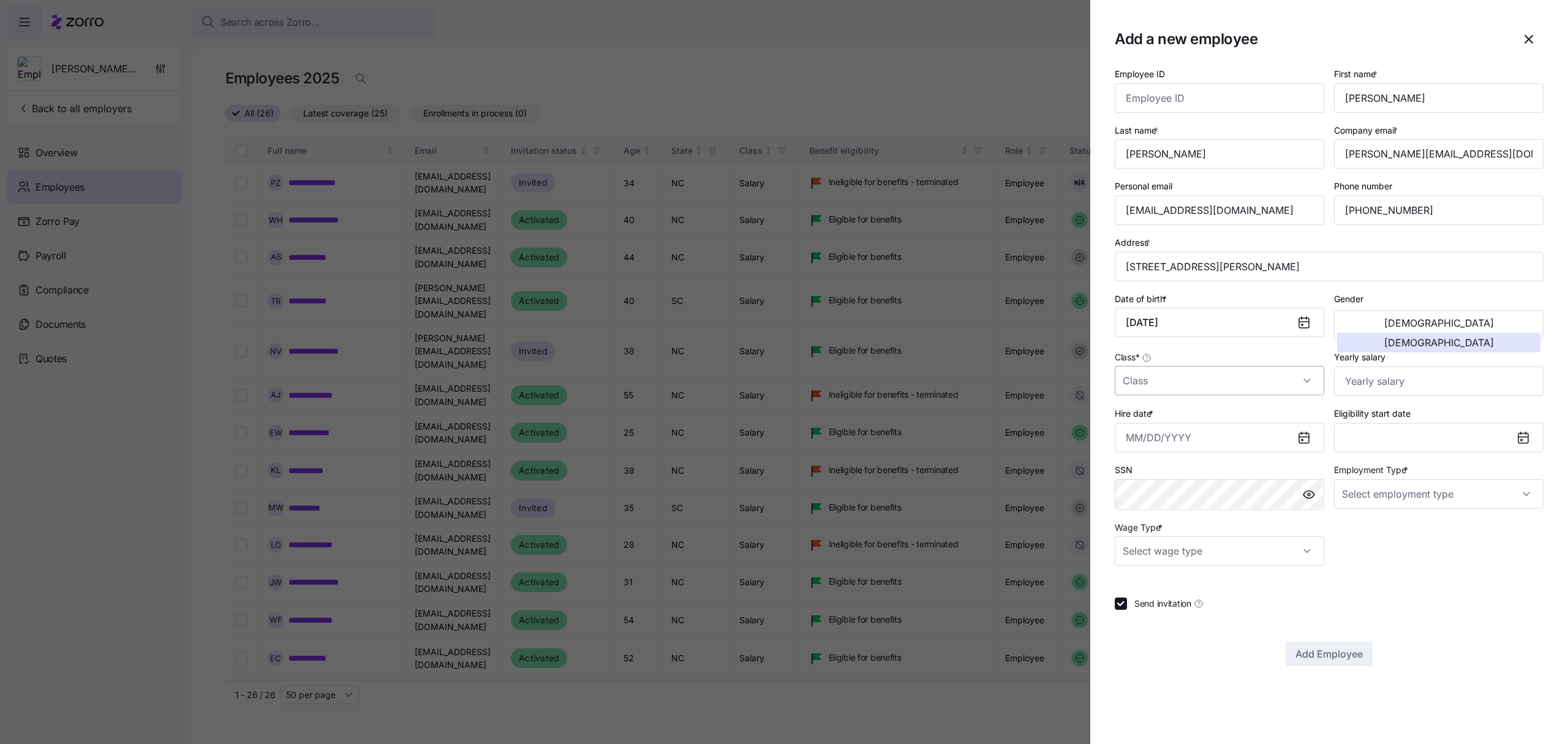
click at [1272, 384] on input "Class *" at bounding box center [1220, 380] width 210 height 29
click at [1210, 420] on div "Salary" at bounding box center [1220, 420] width 200 height 26
type input "Salary"
click at [1430, 379] on input "Yearly salary" at bounding box center [1439, 381] width 210 height 29
type input "$49,000"
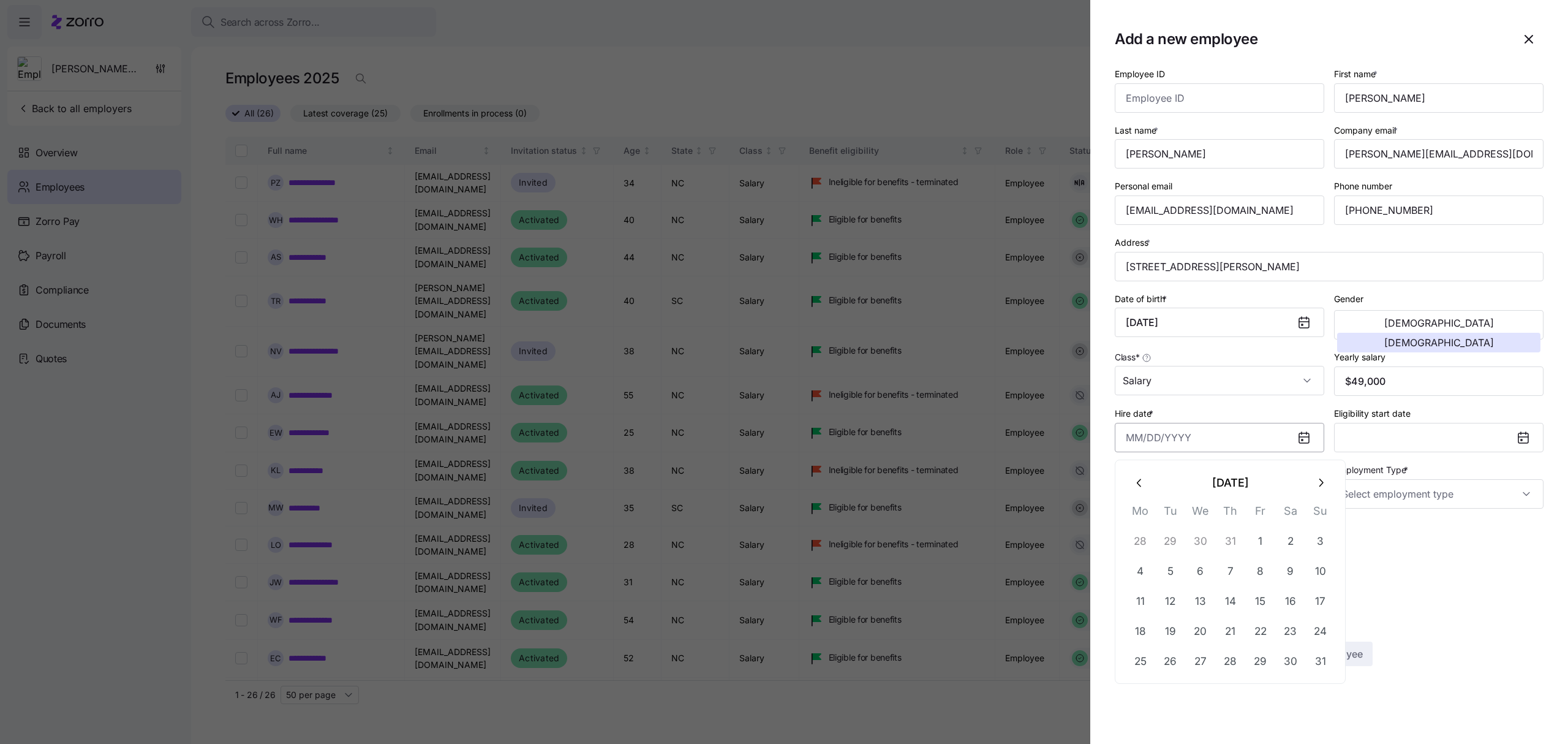
click at [1159, 447] on input "Hire date *" at bounding box center [1220, 437] width 210 height 29
click at [1170, 655] on button "26" at bounding box center [1170, 661] width 29 height 29
type input "[DATE]"
click at [1387, 496] on input "Employment Type *" at bounding box center [1439, 494] width 210 height 29
click at [1376, 530] on span "Full Time" at bounding box center [1366, 534] width 36 height 14
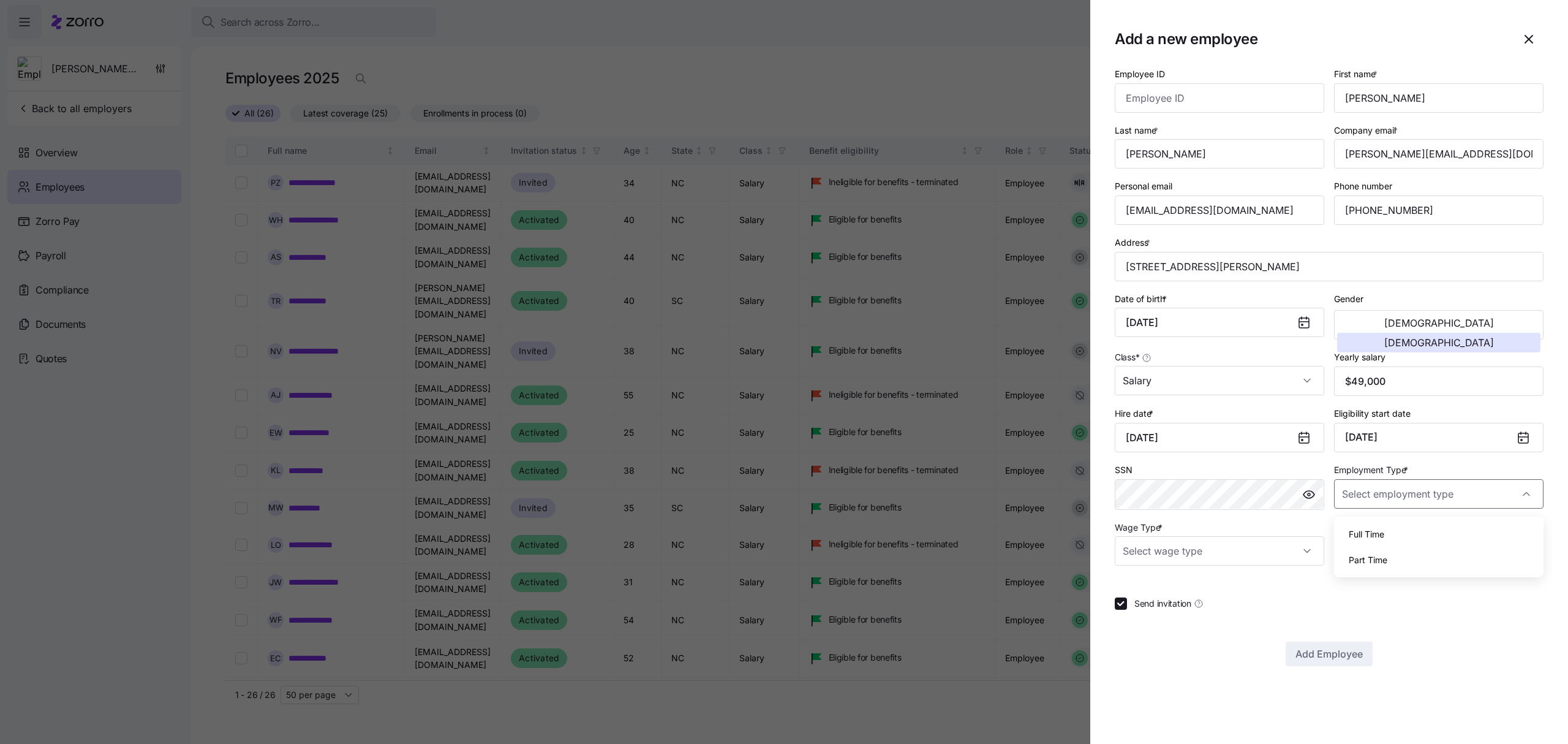
type input "Full Time"
click at [1298, 552] on input "Wage Type *" at bounding box center [1220, 551] width 210 height 29
click at [1150, 588] on span "Salary" at bounding box center [1142, 592] width 25 height 14
type input "Salary"
click at [1319, 656] on span "Add Employee" at bounding box center [1329, 654] width 68 height 15
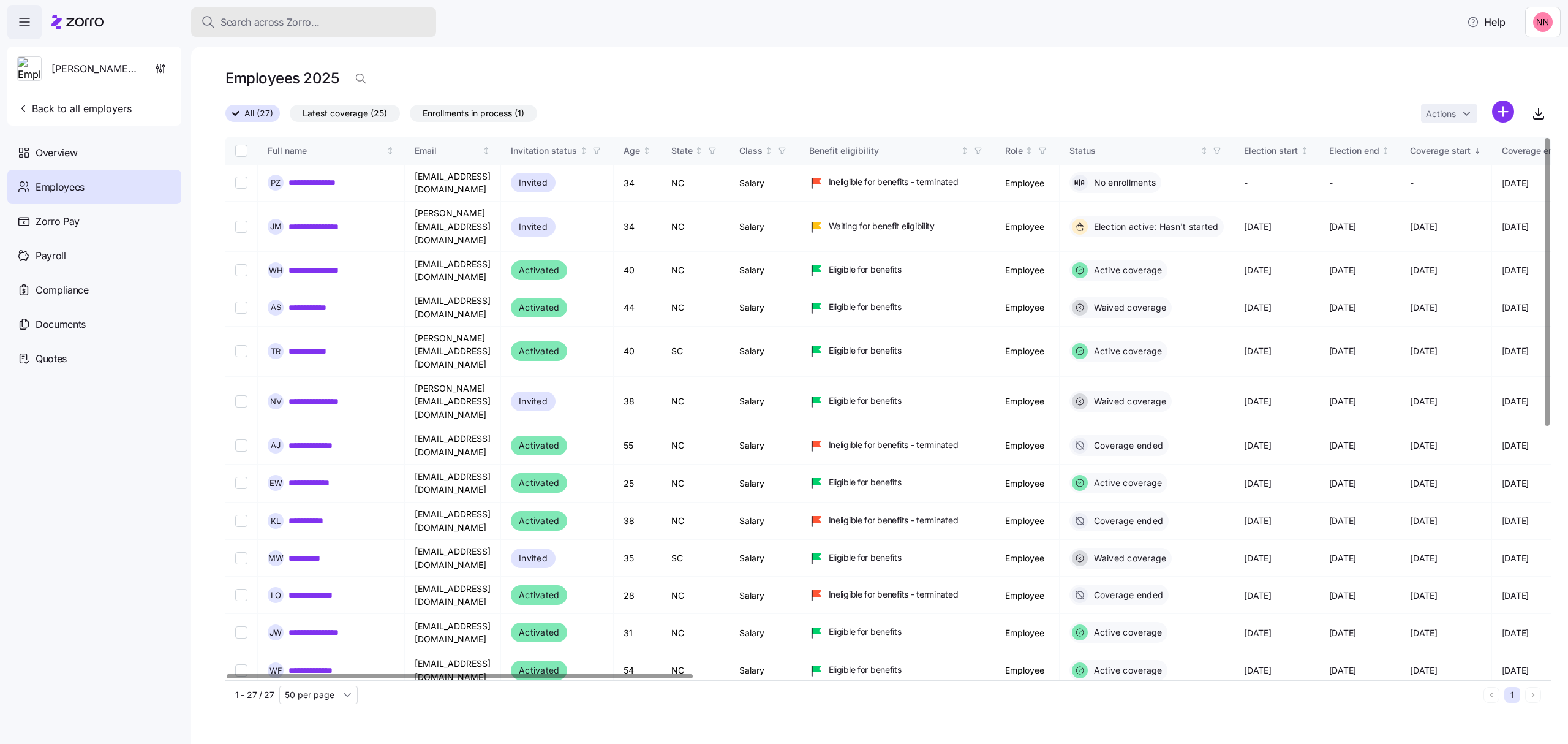
click at [332, 17] on div "Search across Zorro..." at bounding box center [314, 22] width 226 height 15
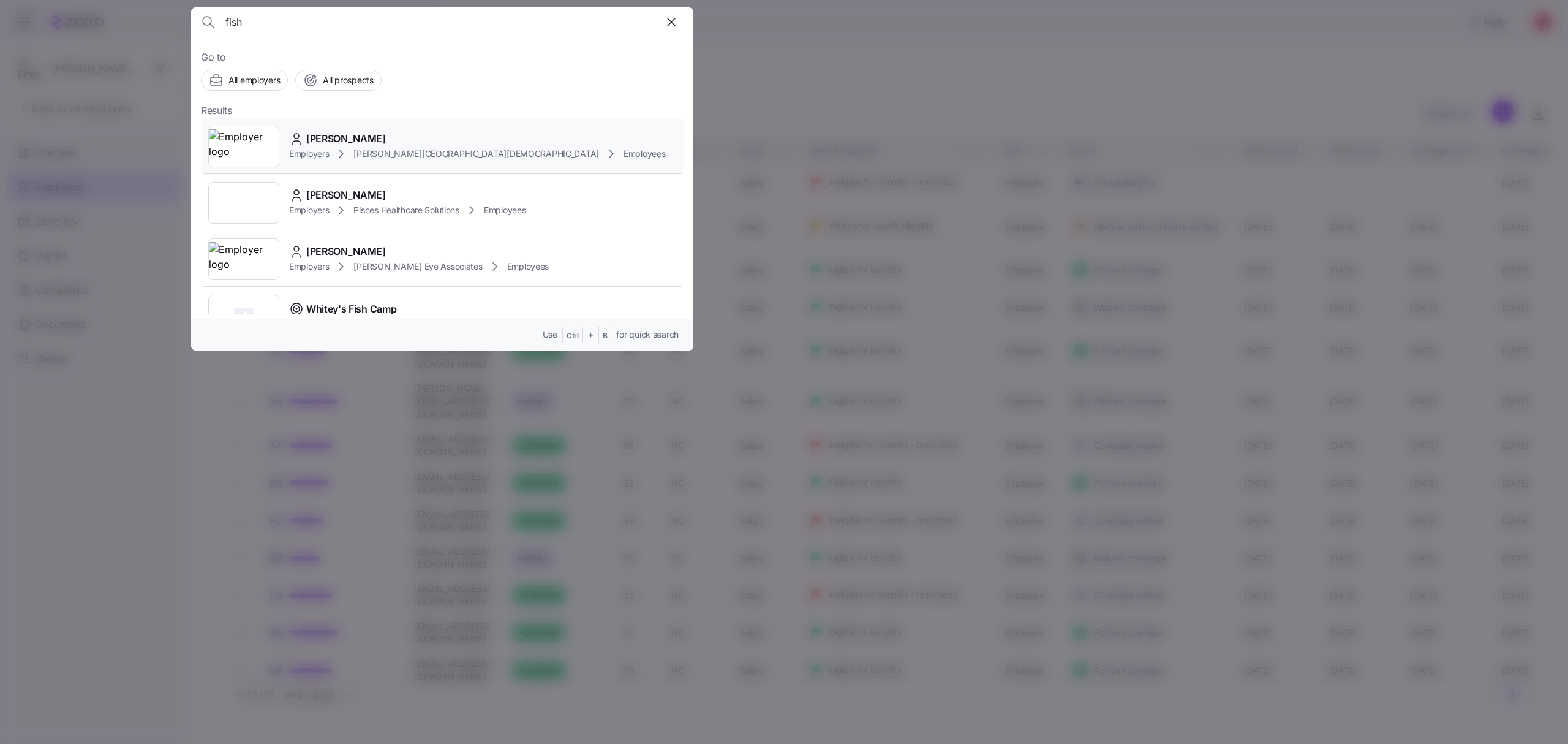
type input "fish"
click at [334, 142] on span "[PERSON_NAME]" at bounding box center [346, 138] width 79 height 15
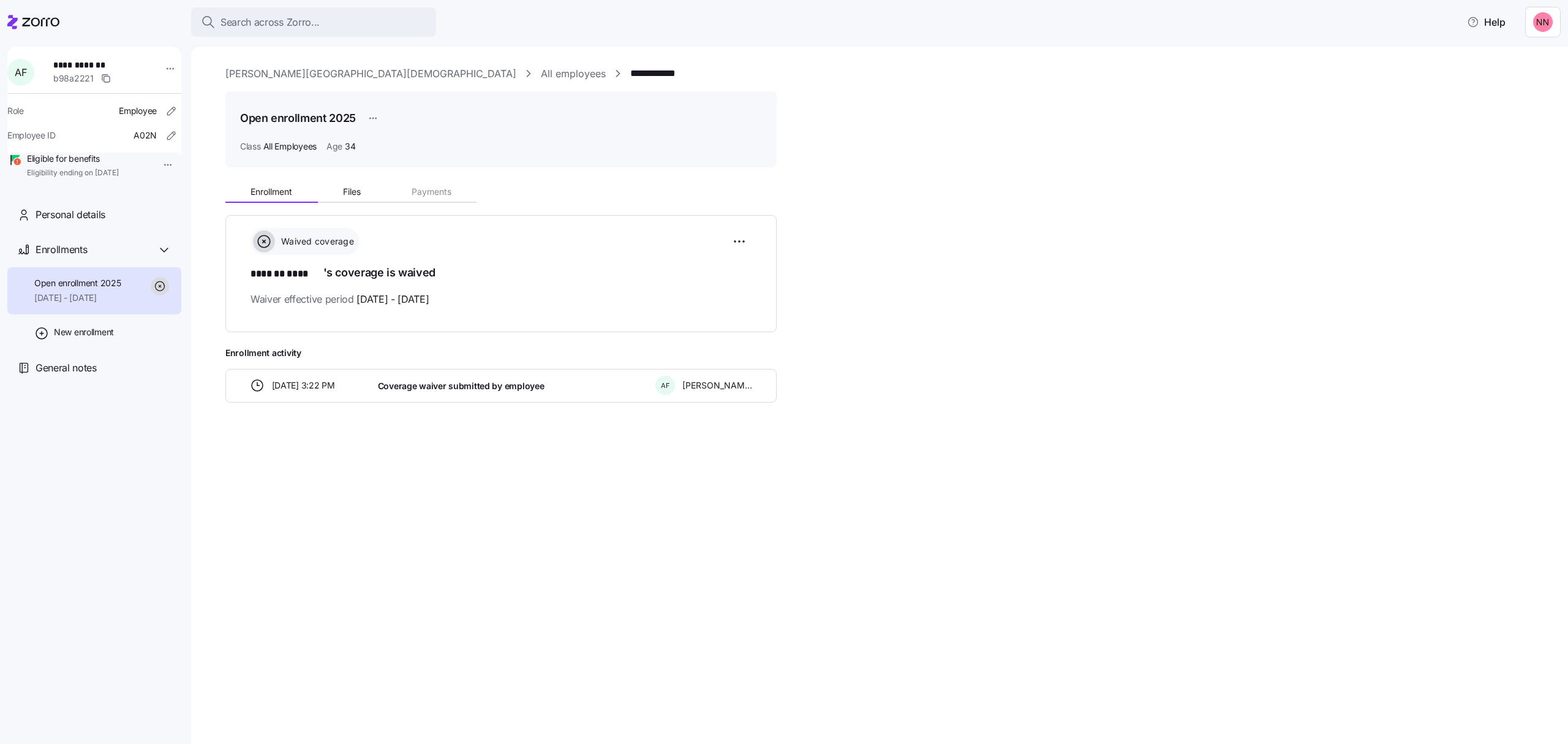
click at [154, 168] on html "**********" at bounding box center [784, 368] width 1568 height 737
click at [165, 187] on div "Terminate employee" at bounding box center [200, 193] width 82 height 14
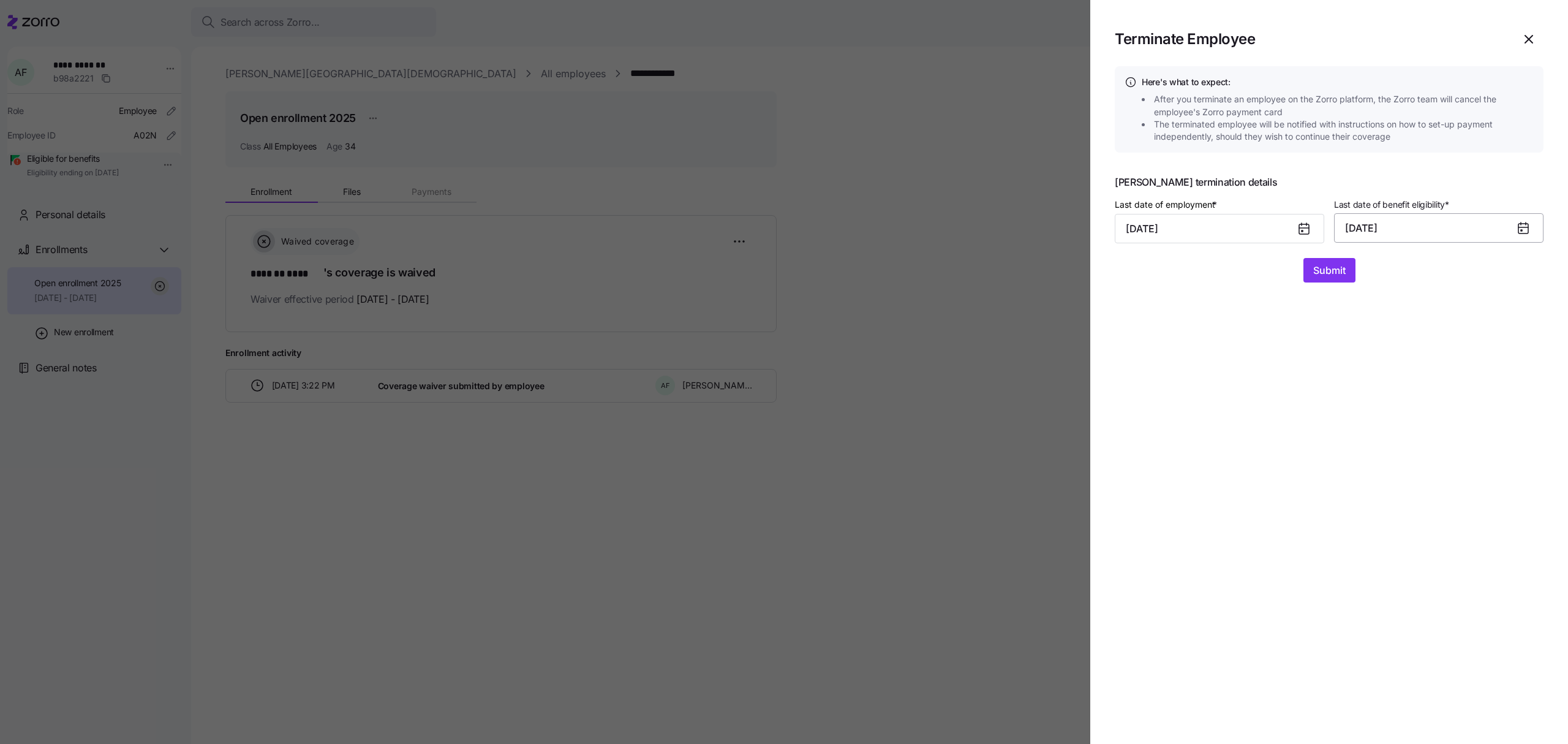
click at [1510, 224] on button "[DATE]" at bounding box center [1439, 228] width 210 height 29
click at [1374, 361] on button "[DATE]" at bounding box center [1379, 365] width 70 height 29
click at [1334, 265] on span "Submit" at bounding box center [1329, 270] width 33 height 15
